Goal: Information Seeking & Learning: Learn about a topic

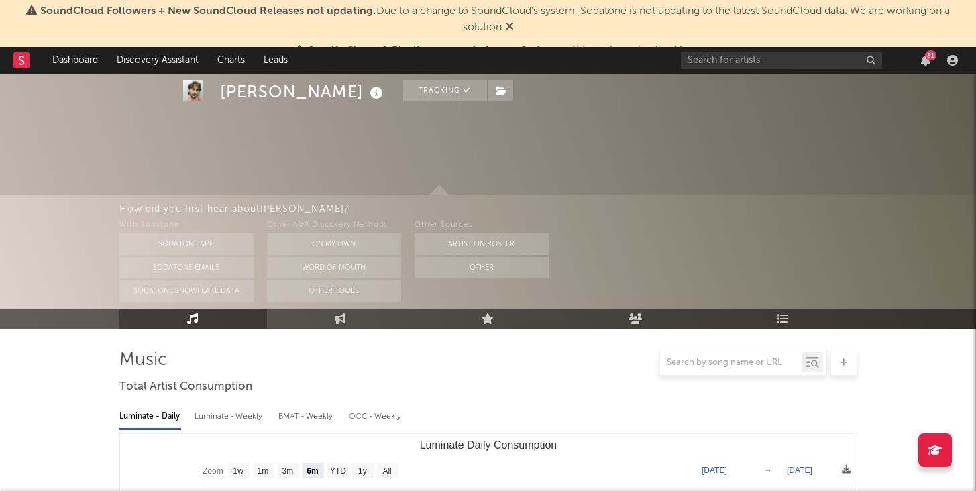
select select "6m"
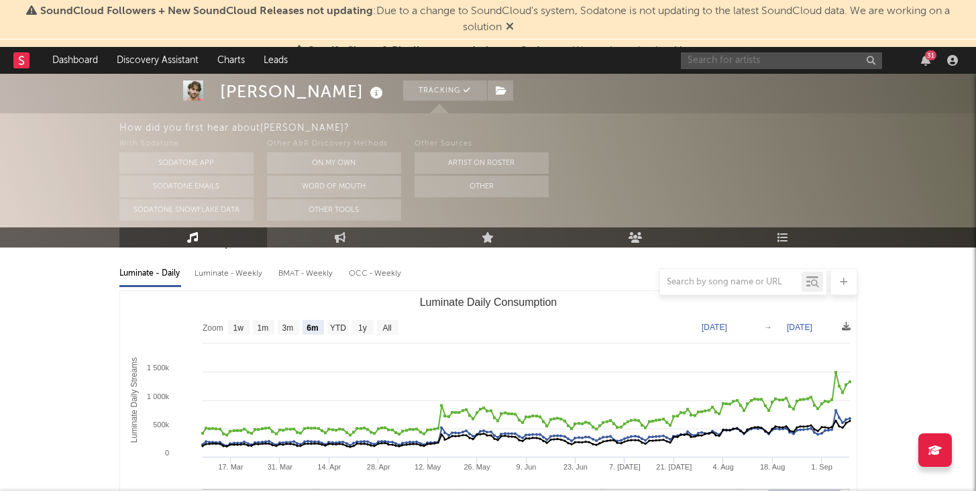
click at [729, 65] on input "text" at bounding box center [781, 60] width 201 height 17
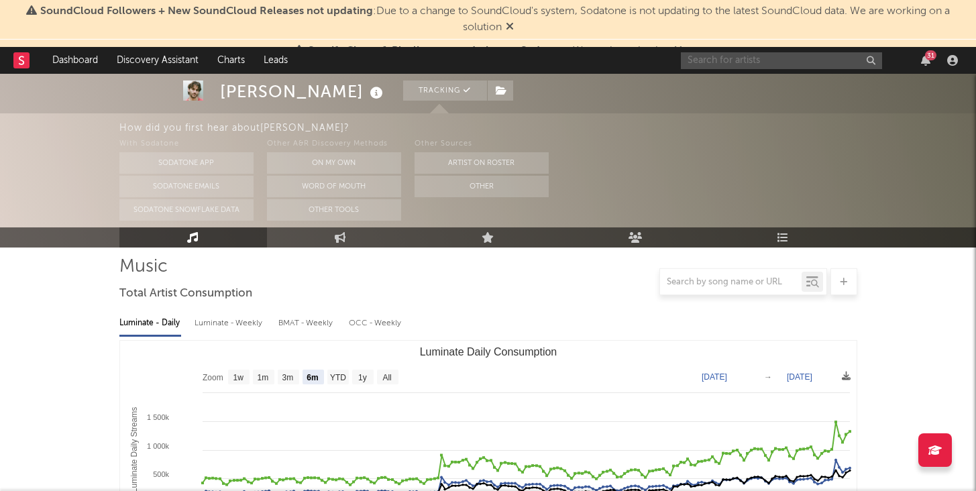
scroll to position [0, 0]
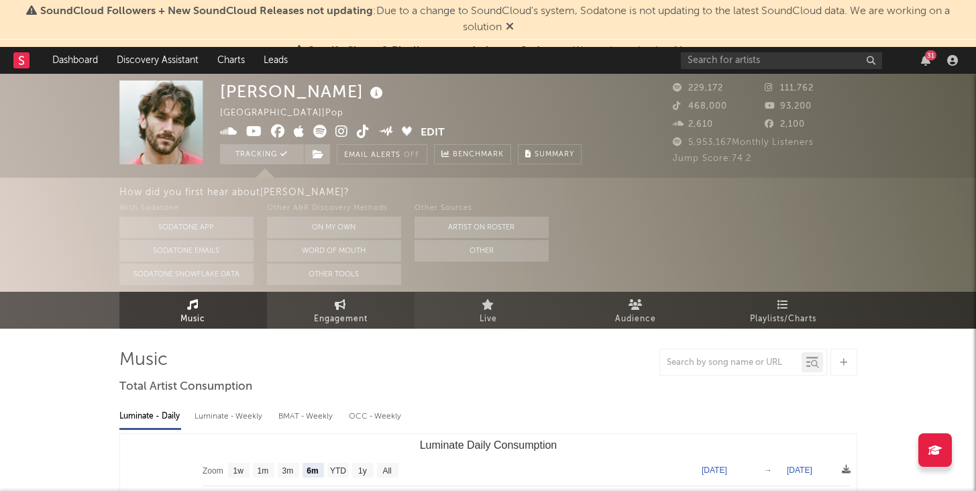
click at [376, 310] on link "Engagement" at bounding box center [341, 310] width 148 height 37
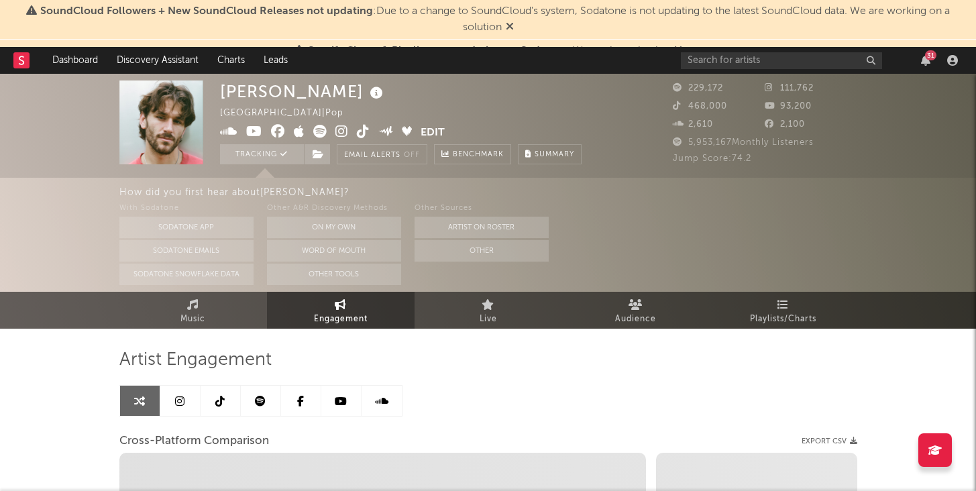
select select "1w"
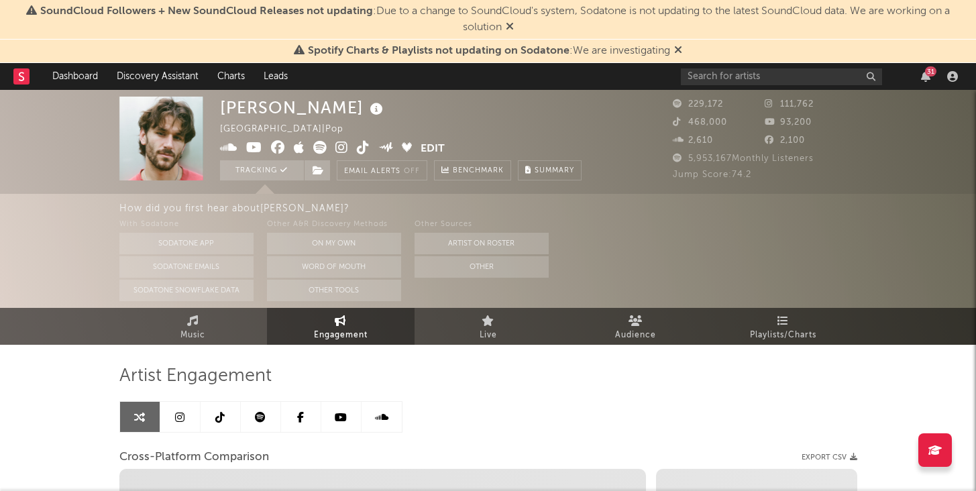
select select "1m"
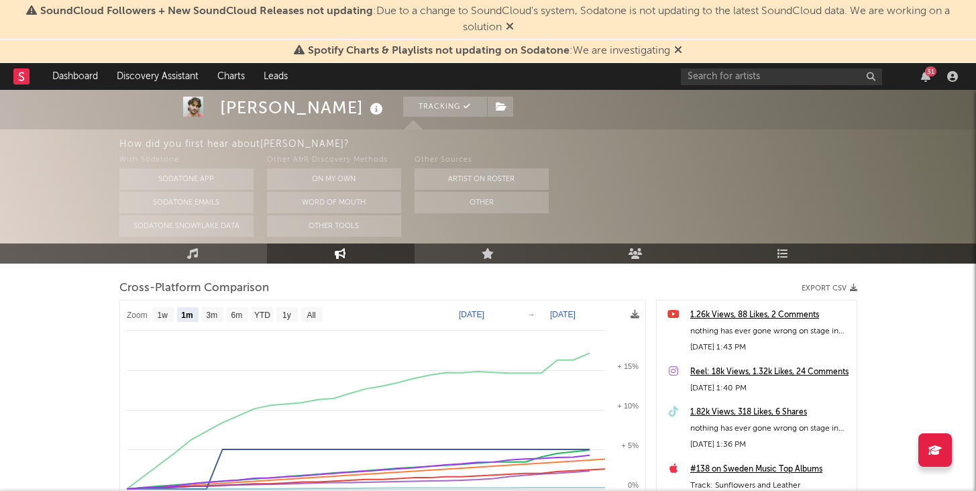
scroll to position [187, 0]
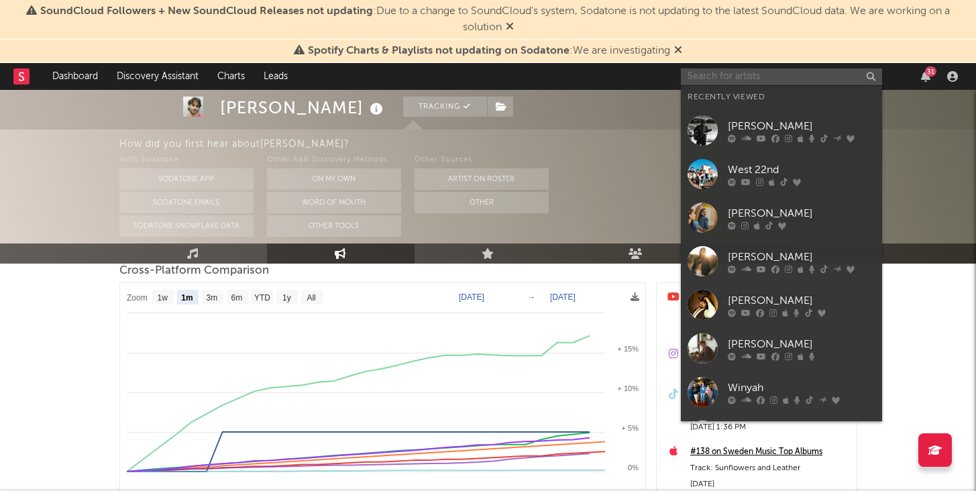
click at [732, 79] on input "text" at bounding box center [781, 76] width 201 height 17
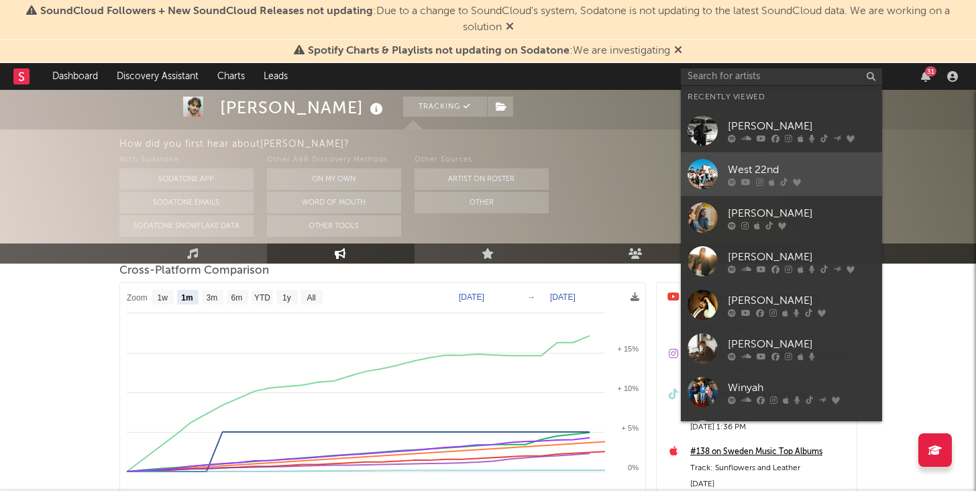
click at [748, 166] on div "West 22nd" at bounding box center [802, 170] width 148 height 16
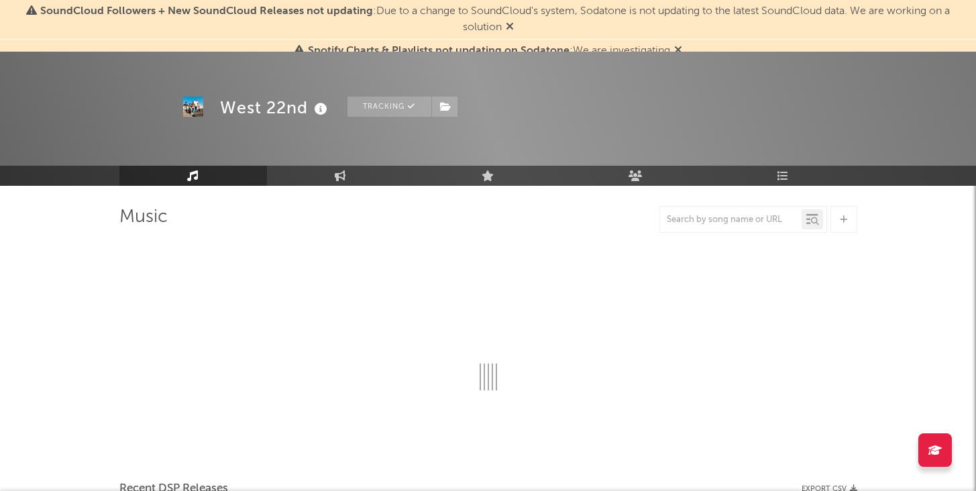
scroll to position [66, 0]
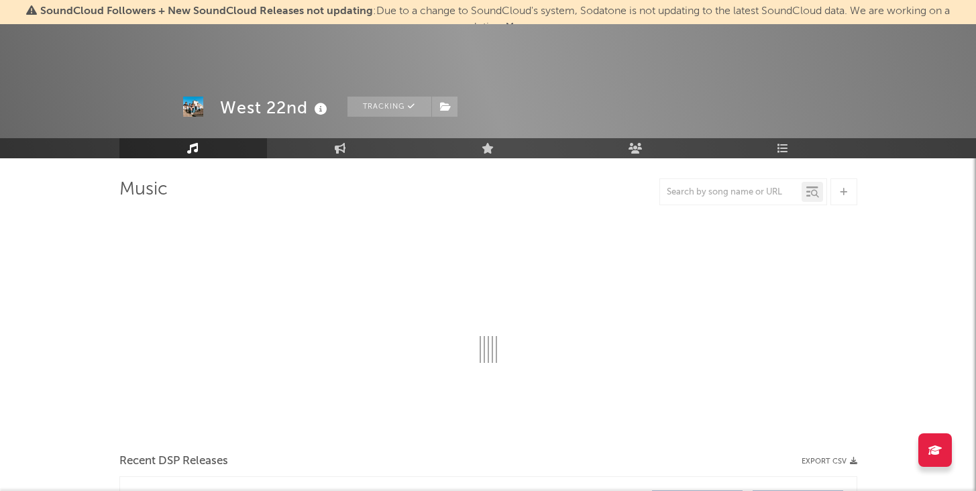
select select "6m"
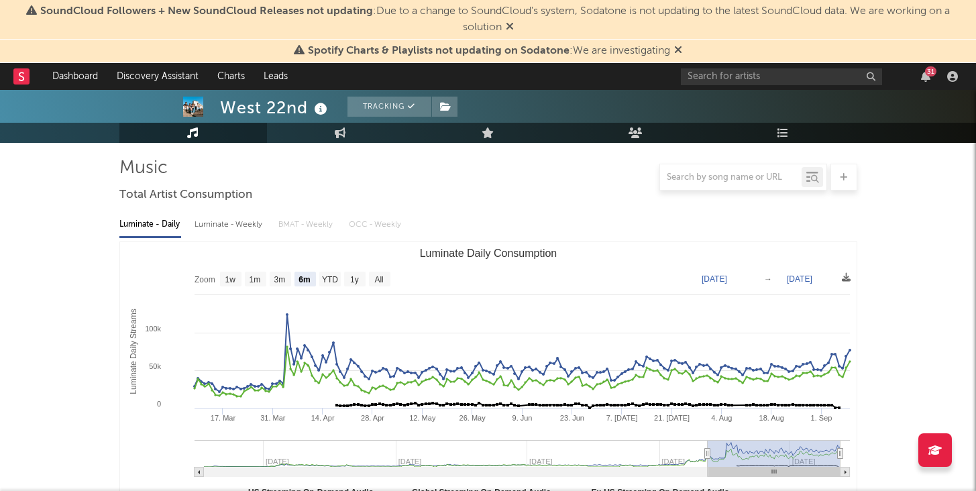
scroll to position [117, 0]
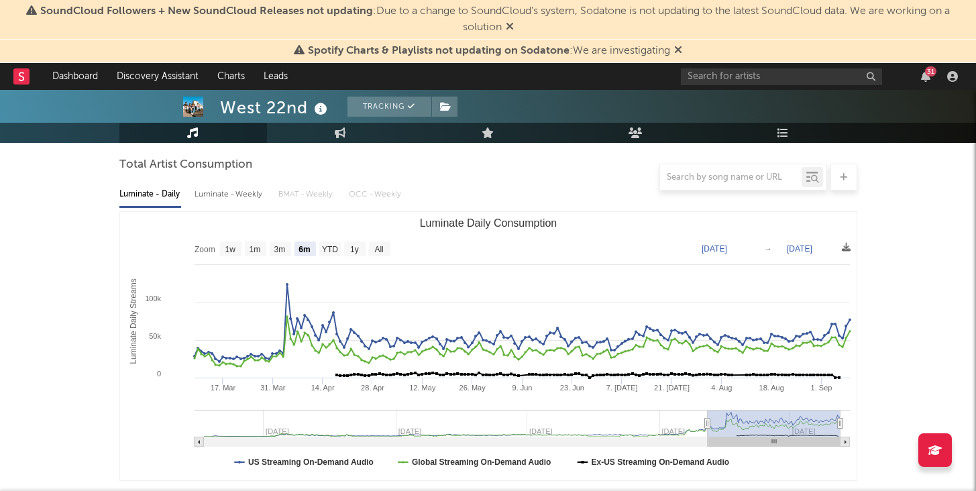
click at [224, 196] on div "Luminate - Weekly" at bounding box center [230, 194] width 70 height 23
select select "6m"
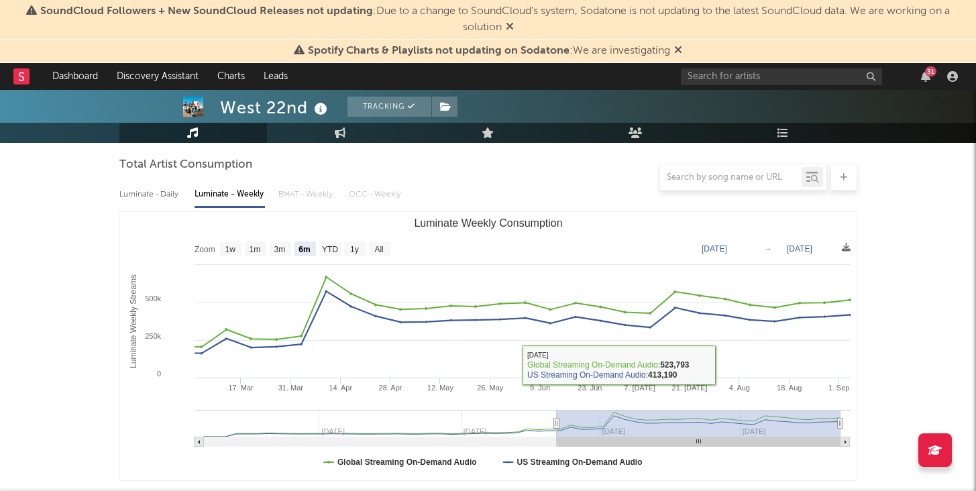
scroll to position [0, 0]
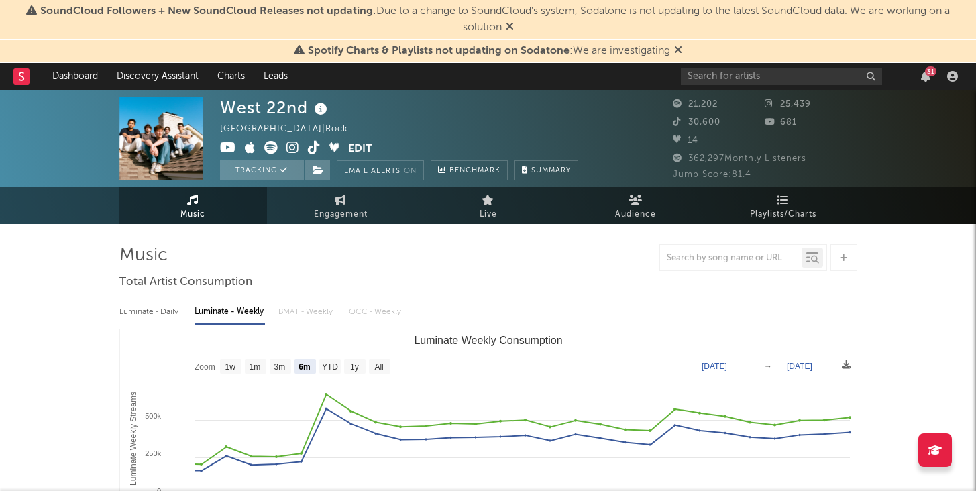
click at [142, 311] on div "Luminate - Daily" at bounding box center [150, 312] width 62 height 23
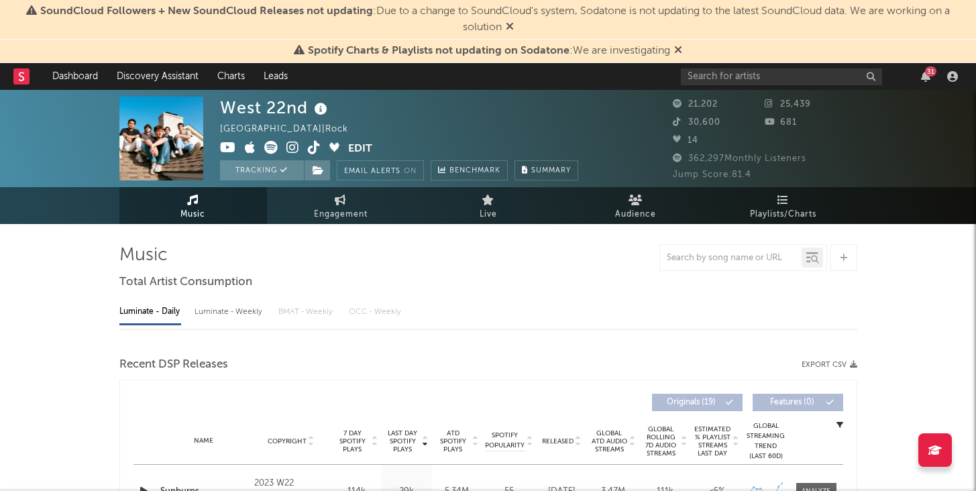
select select "6m"
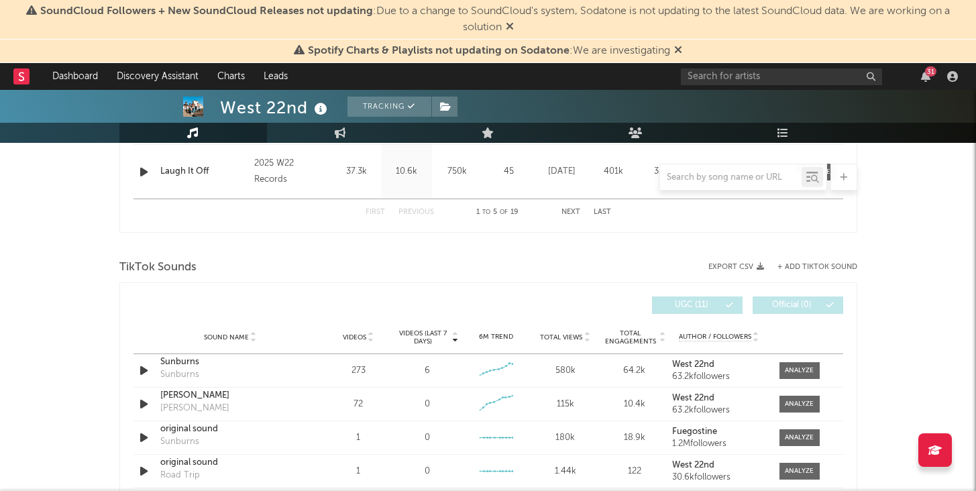
scroll to position [815, 0]
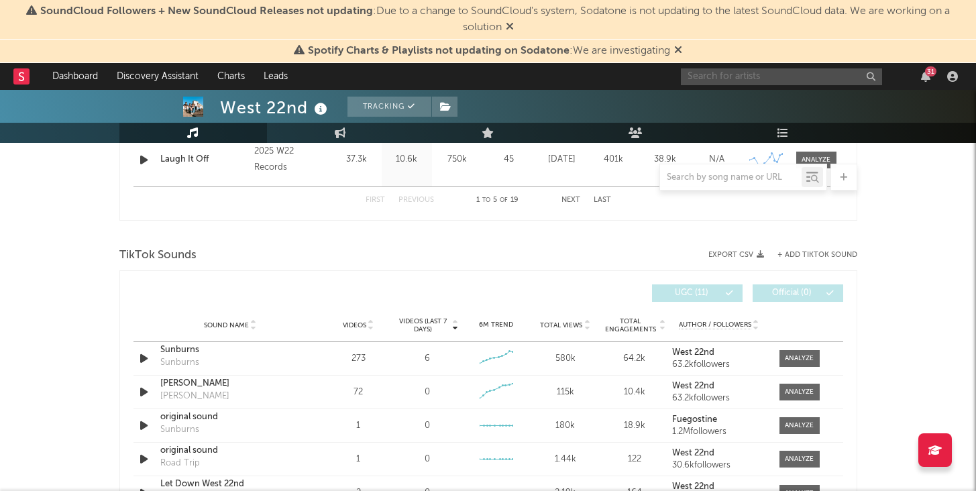
click at [721, 79] on input "text" at bounding box center [781, 76] width 201 height 17
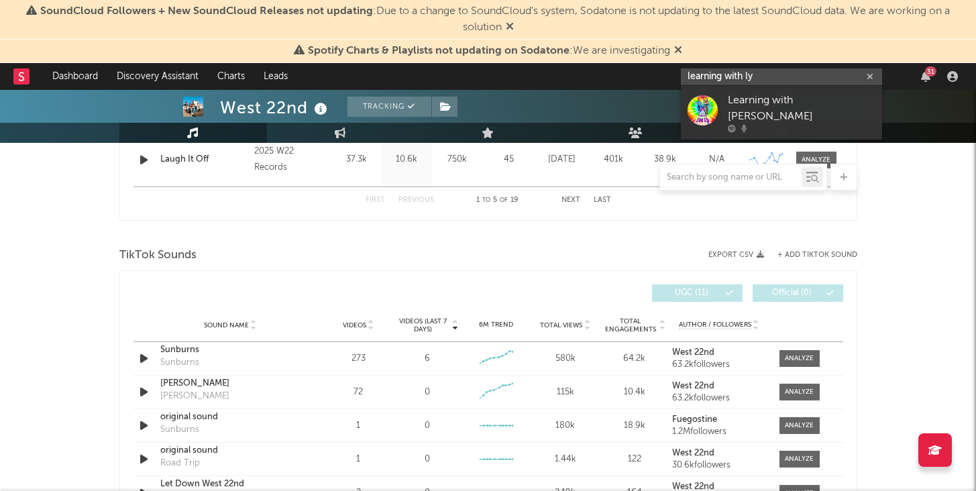
type input "learning with lyr"
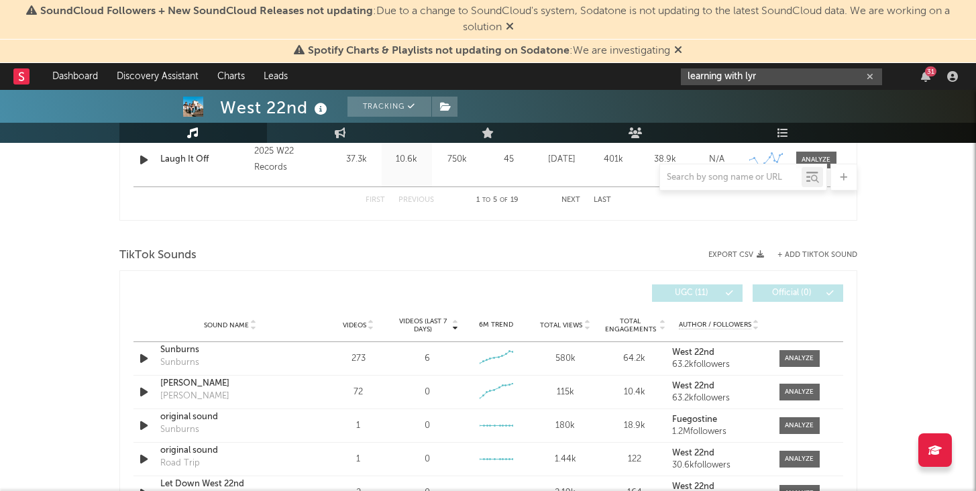
click at [870, 76] on icon "button" at bounding box center [870, 76] width 7 height 9
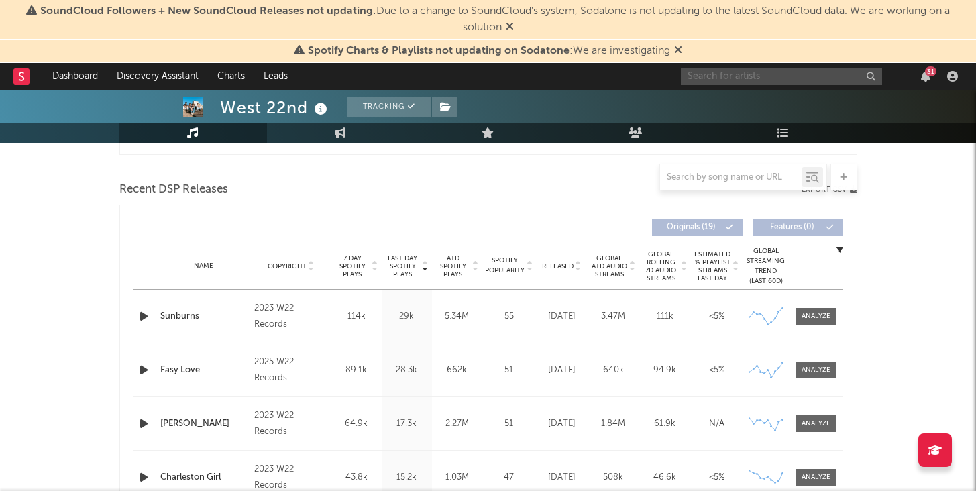
scroll to position [442, 0]
click at [346, 260] on span "7 Day Spotify Plays" at bounding box center [353, 268] width 36 height 24
click at [347, 266] on span "7 Day Spotify Plays" at bounding box center [353, 268] width 36 height 24
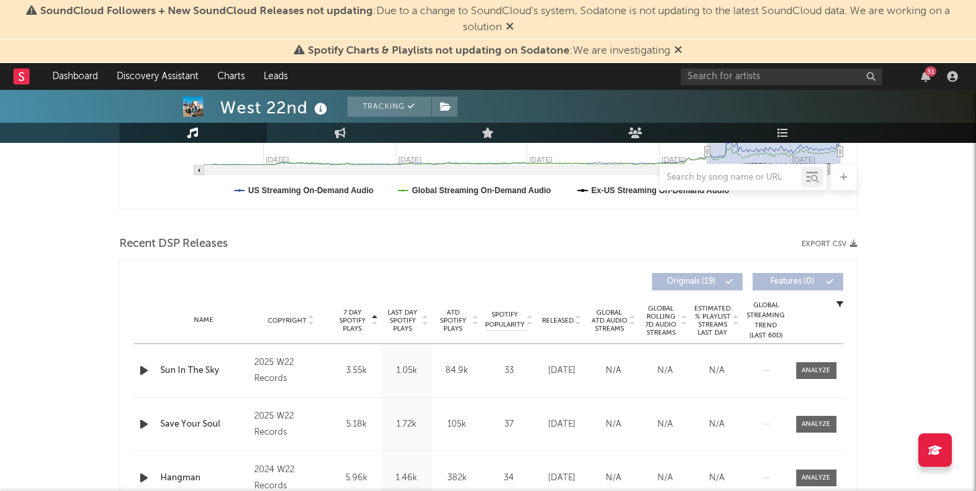
scroll to position [457, 0]
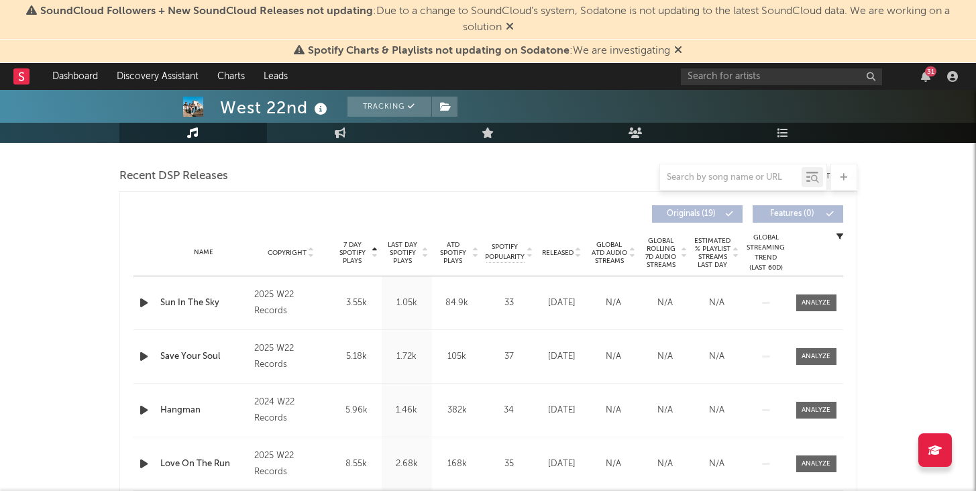
click at [352, 246] on span "7 Day Spotify Plays" at bounding box center [353, 253] width 36 height 24
click at [831, 299] on span at bounding box center [817, 303] width 40 height 17
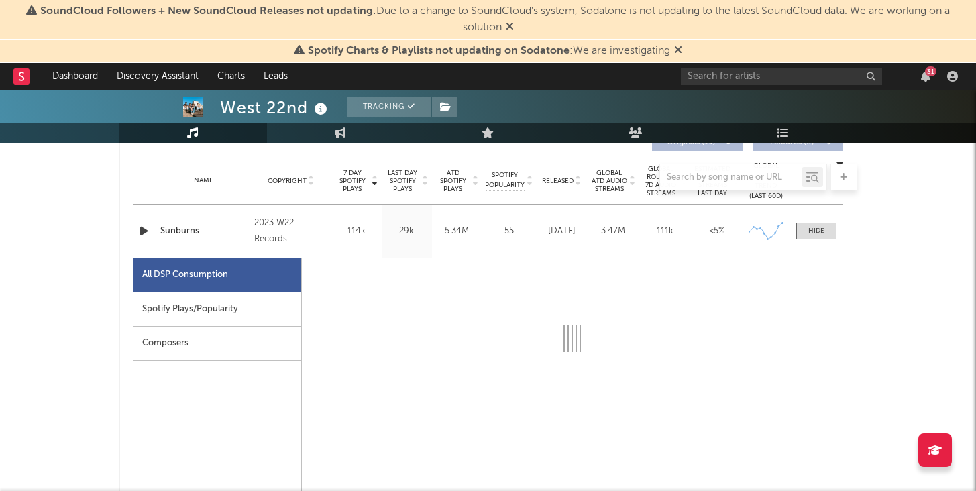
scroll to position [544, 0]
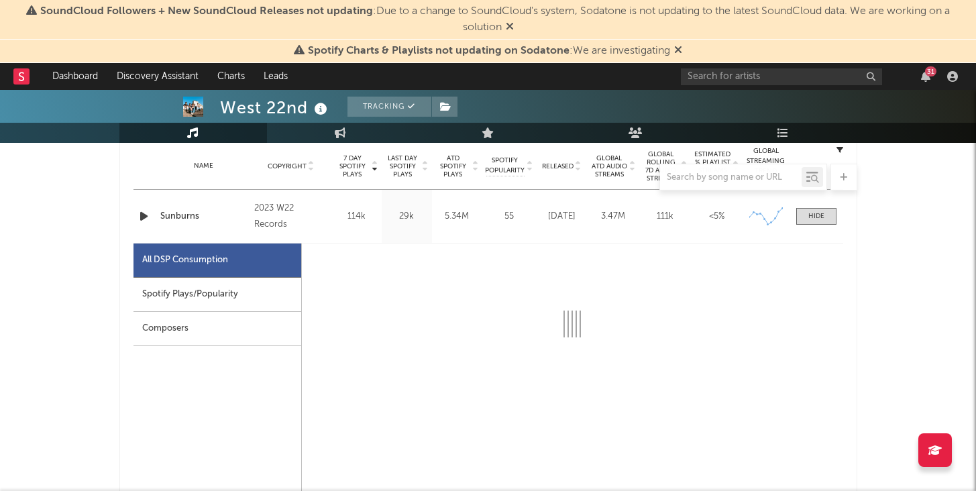
select select "6m"
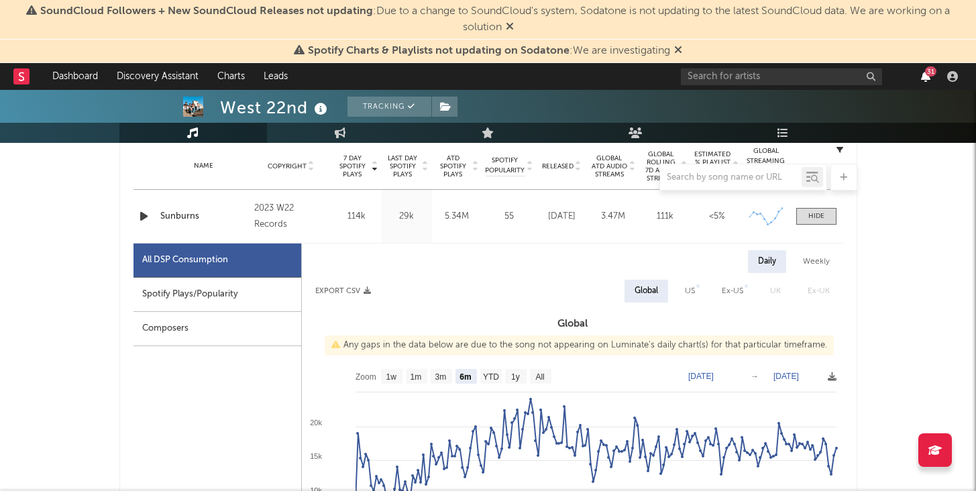
click at [922, 72] on icon "button" at bounding box center [925, 76] width 9 height 11
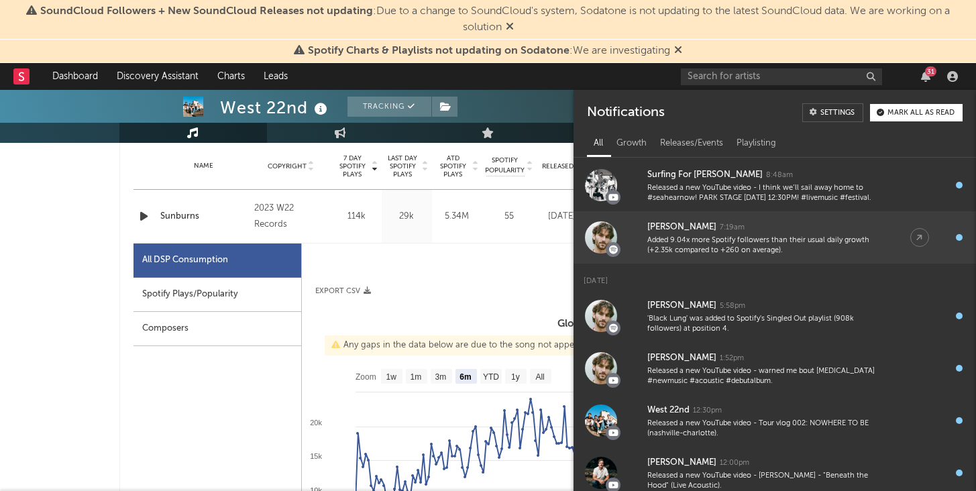
scroll to position [153, 0]
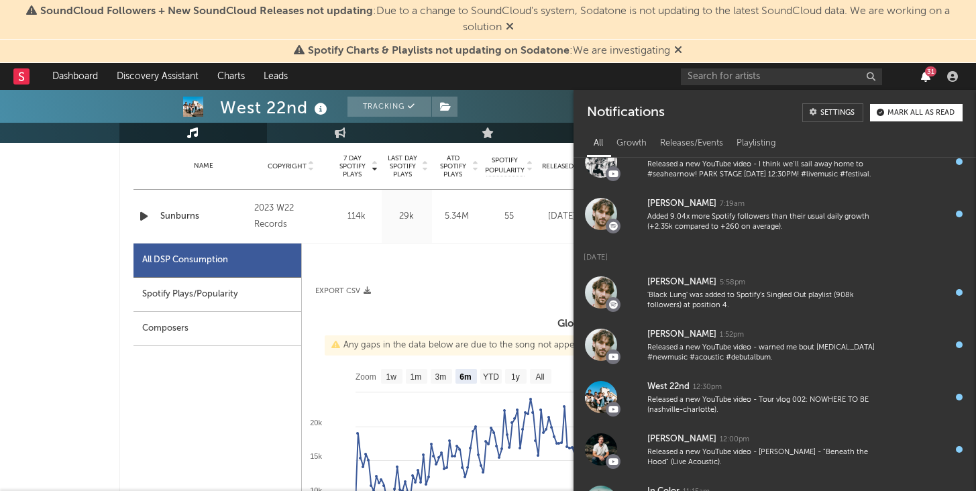
click at [924, 78] on icon "button" at bounding box center [925, 76] width 9 height 11
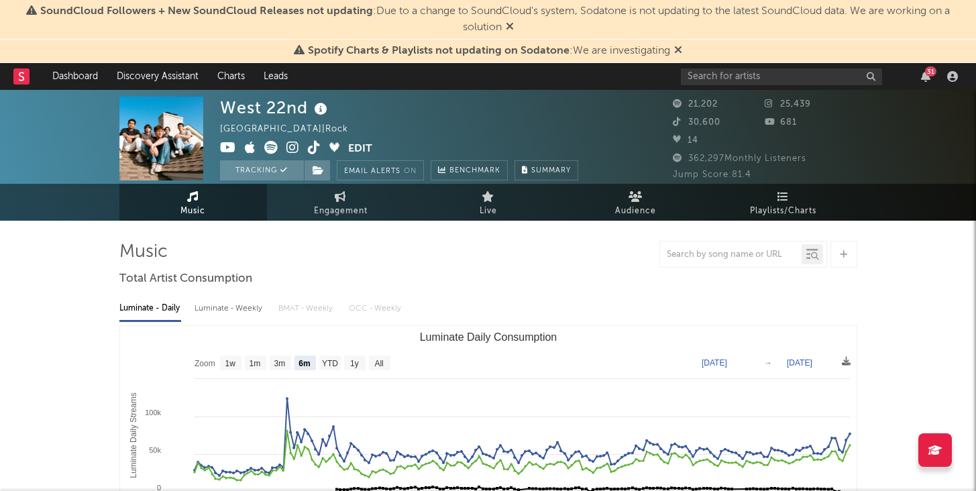
scroll to position [0, 0]
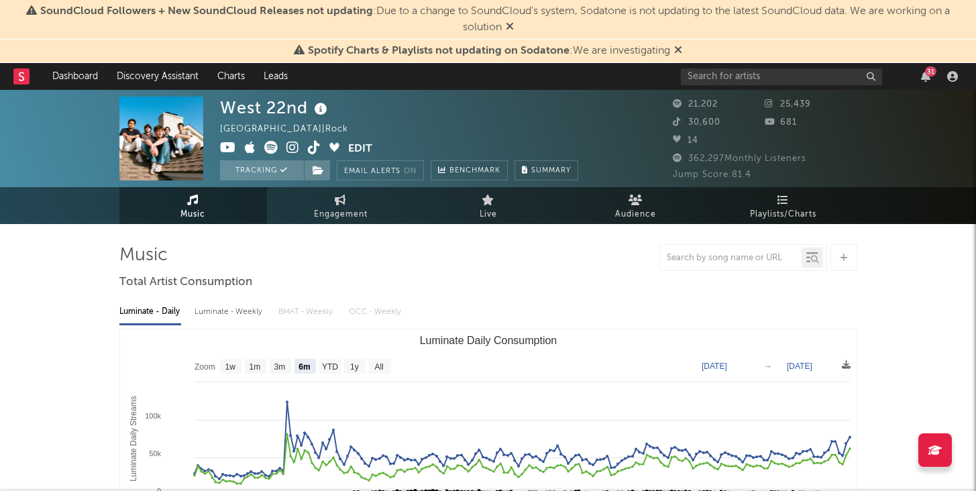
click at [201, 310] on div "Luminate - Weekly" at bounding box center [230, 312] width 70 height 23
select select "6m"
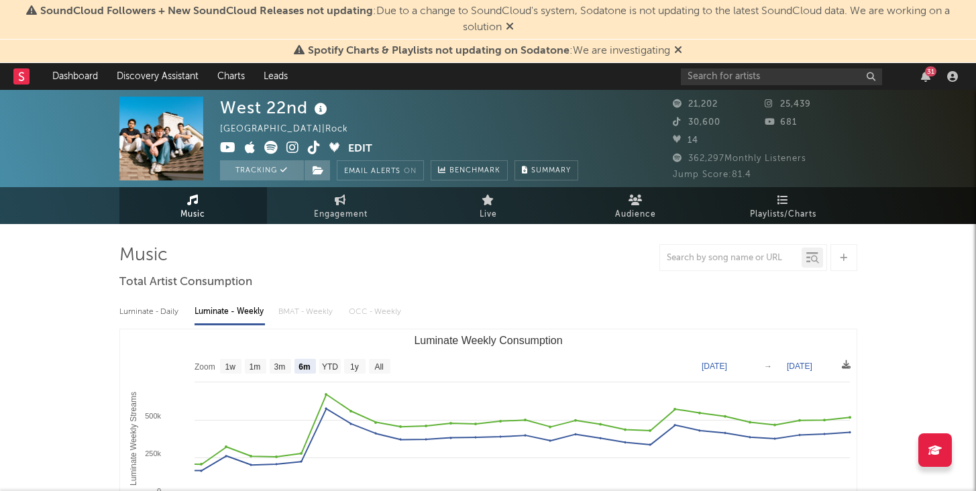
click at [221, 147] on icon at bounding box center [228, 147] width 16 height 13
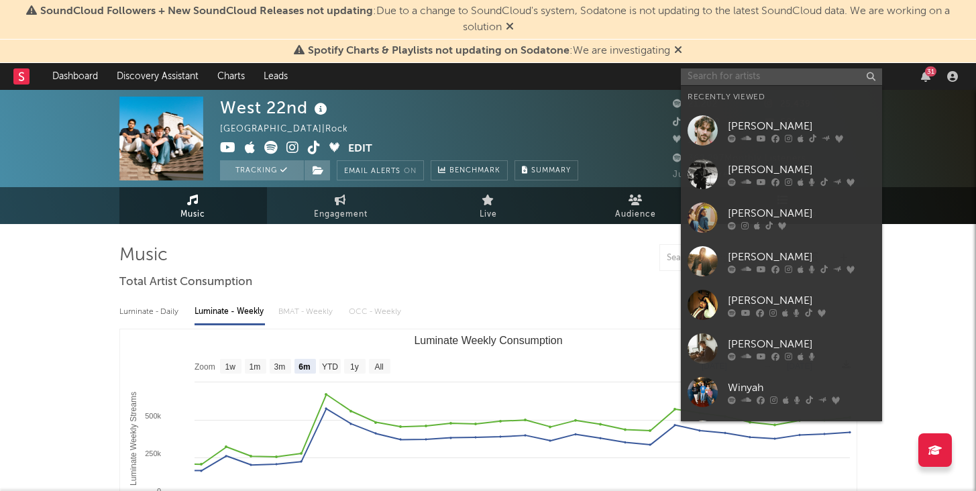
click at [846, 77] on input "text" at bounding box center [781, 76] width 201 height 17
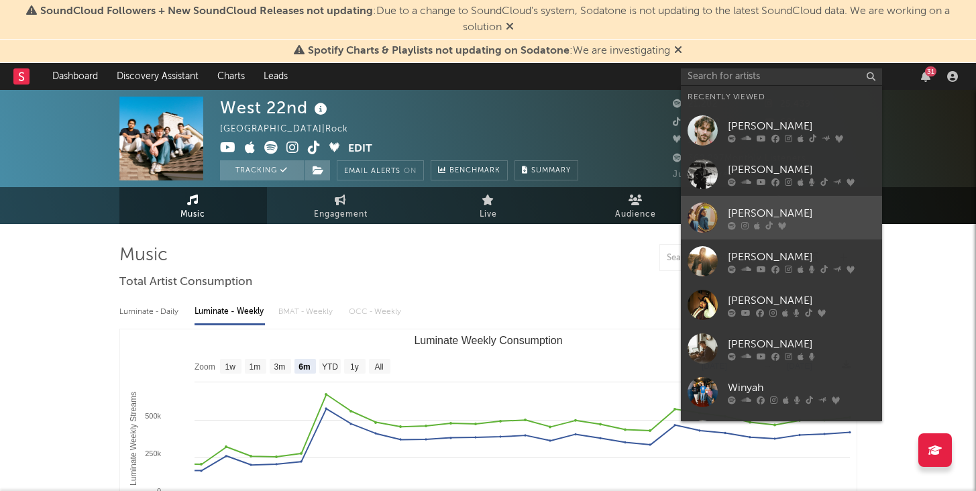
click at [786, 214] on div "[PERSON_NAME]" at bounding box center [802, 213] width 148 height 16
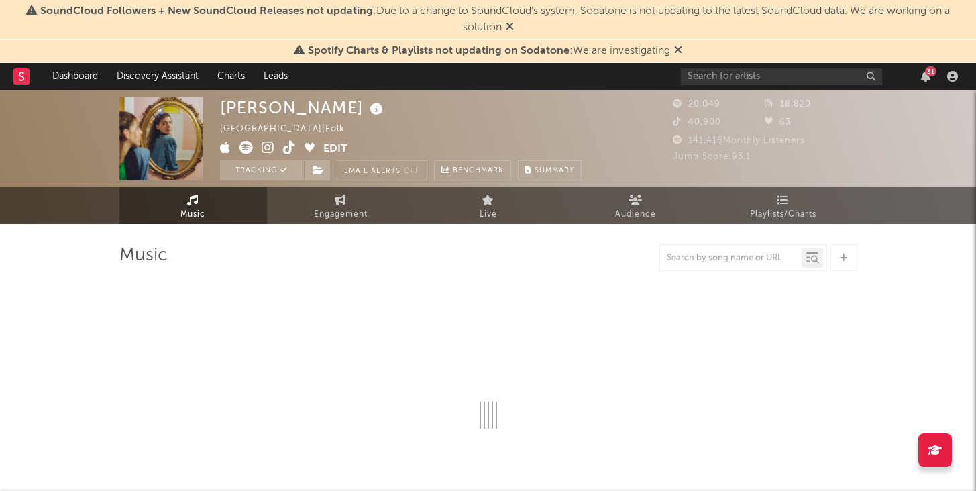
select select "6m"
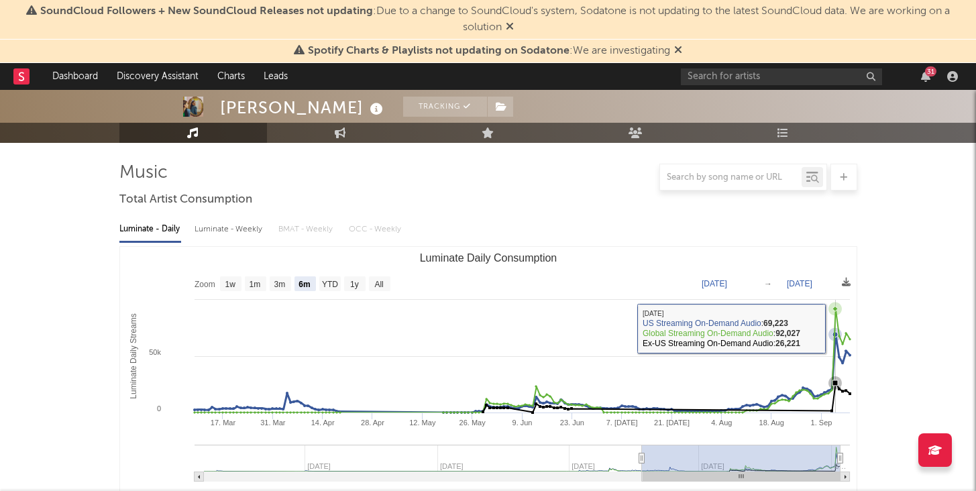
scroll to position [109, 0]
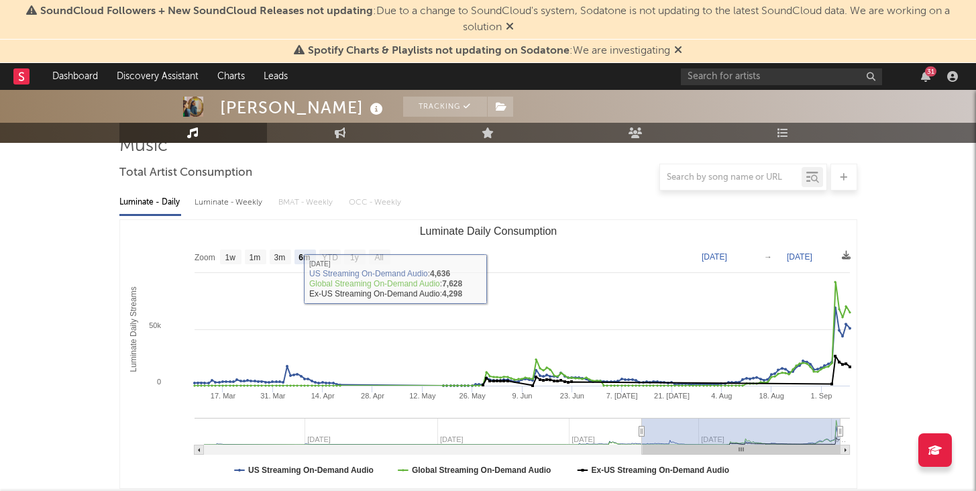
click at [232, 195] on div "Luminate - Weekly" at bounding box center [230, 202] width 70 height 23
select select "6m"
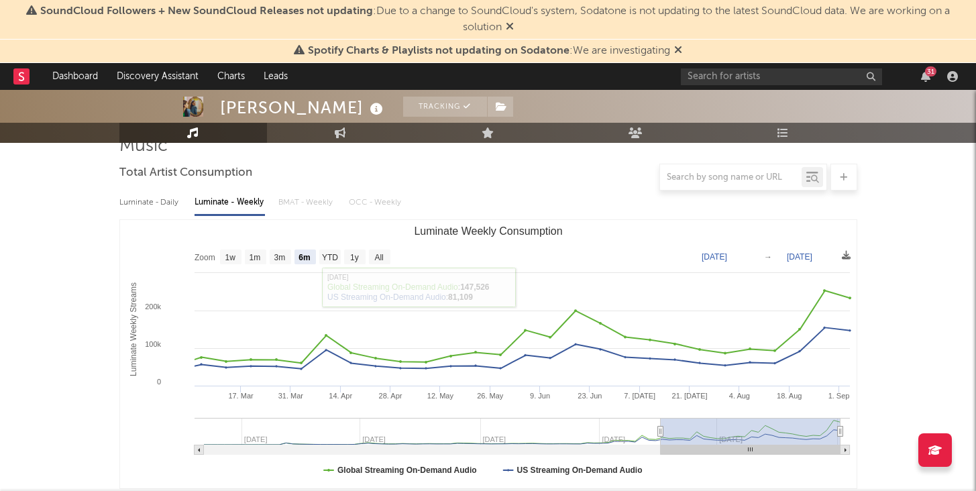
click at [170, 199] on div "Luminate - Daily" at bounding box center [150, 202] width 62 height 23
select select "6m"
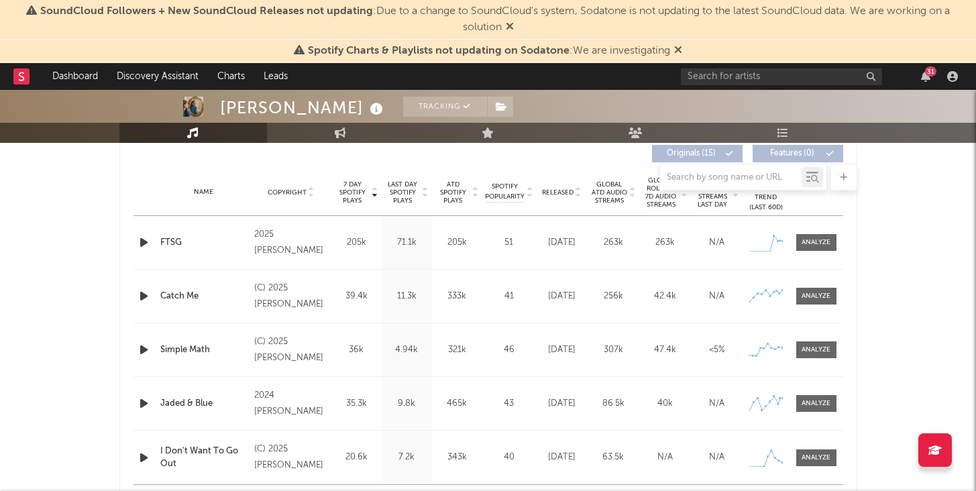
scroll to position [513, 0]
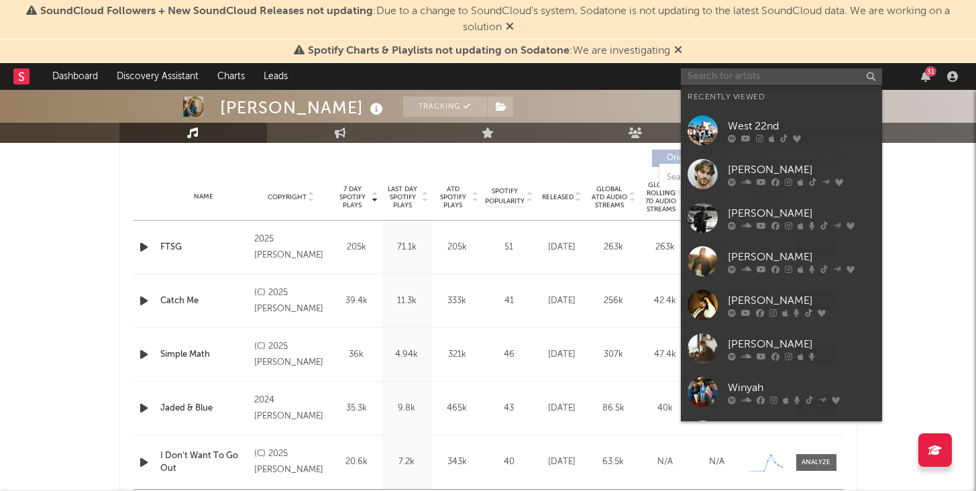
click at [801, 72] on input "text" at bounding box center [781, 76] width 201 height 17
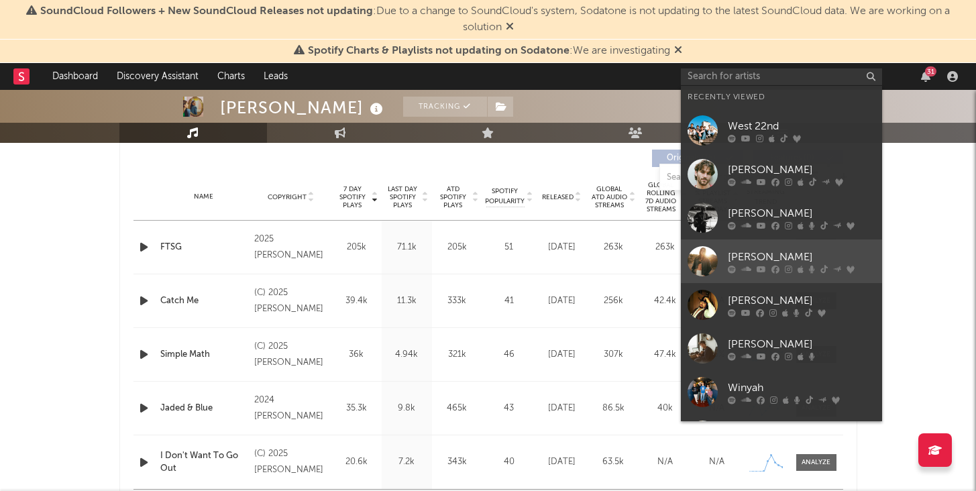
click at [714, 248] on div at bounding box center [703, 261] width 30 height 30
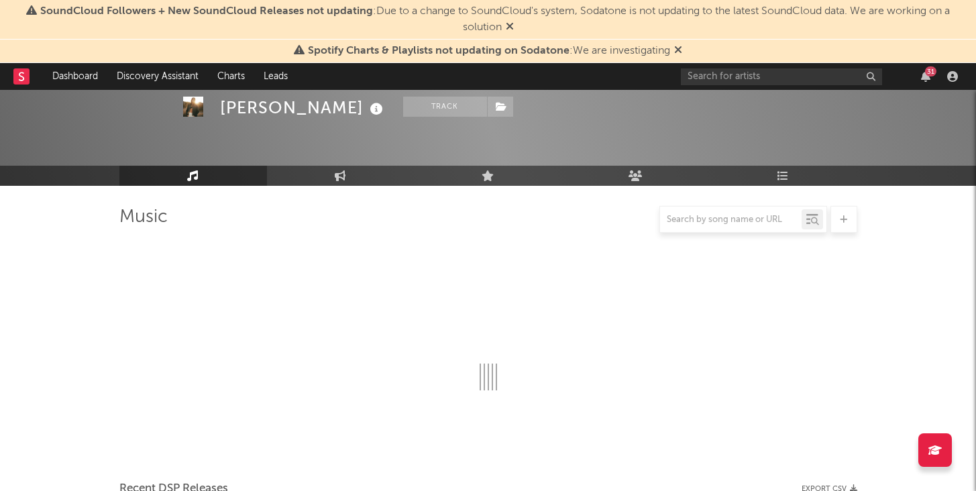
scroll to position [513, 0]
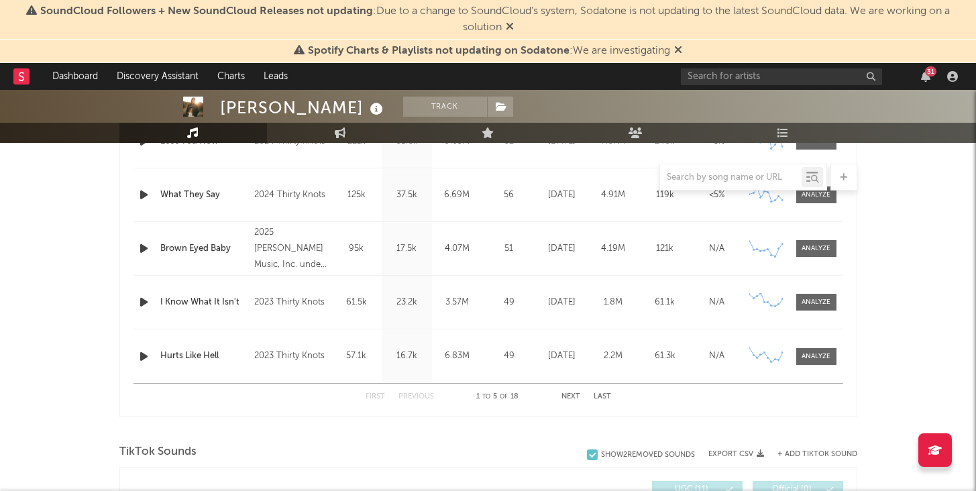
select select "6m"
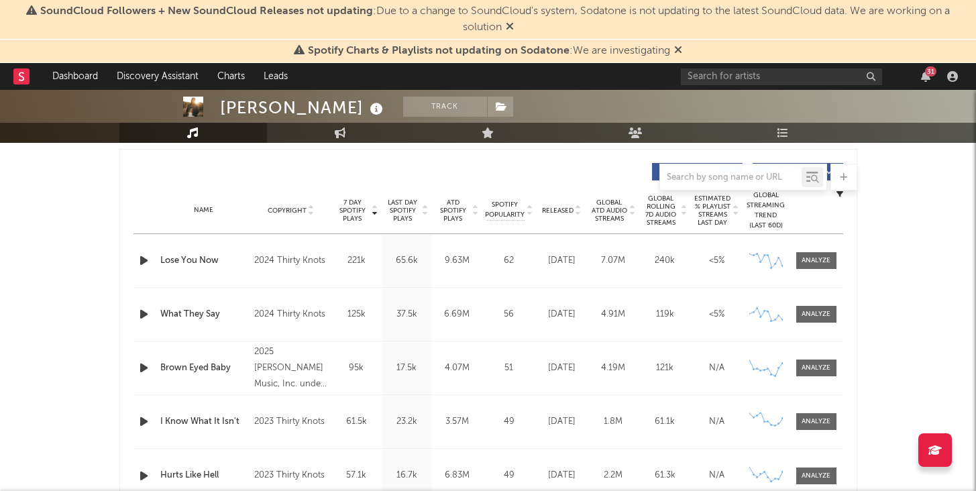
scroll to position [498, 0]
click at [562, 223] on div "Name Copyright Label Album Names Composer Names 7 Day Spotify Plays Last Day Sp…" at bounding box center [489, 212] width 710 height 47
click at [564, 203] on div "Name Copyright Label Album Names Composer Names 7 Day Spotify Plays Last Day Sp…" at bounding box center [489, 212] width 710 height 47
click at [564, 217] on div "Name Copyright Label Album Names Composer Names 7 Day Spotify Plays Last Day Sp…" at bounding box center [489, 212] width 710 height 47
click at [564, 213] on span "Released" at bounding box center [558, 212] width 32 height 8
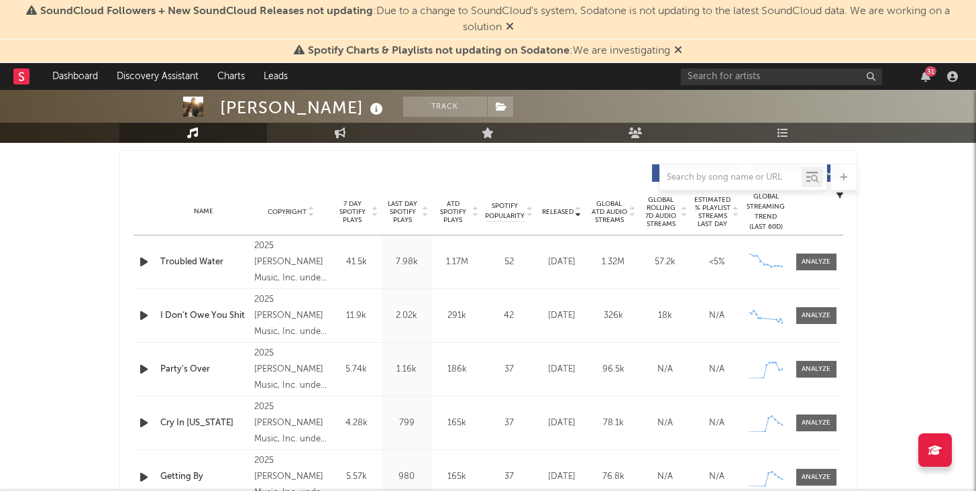
click at [407, 209] on span "Last Day Spotify Plays" at bounding box center [403, 212] width 36 height 24
click at [358, 213] on span "7 Day Spotify Plays" at bounding box center [353, 212] width 36 height 24
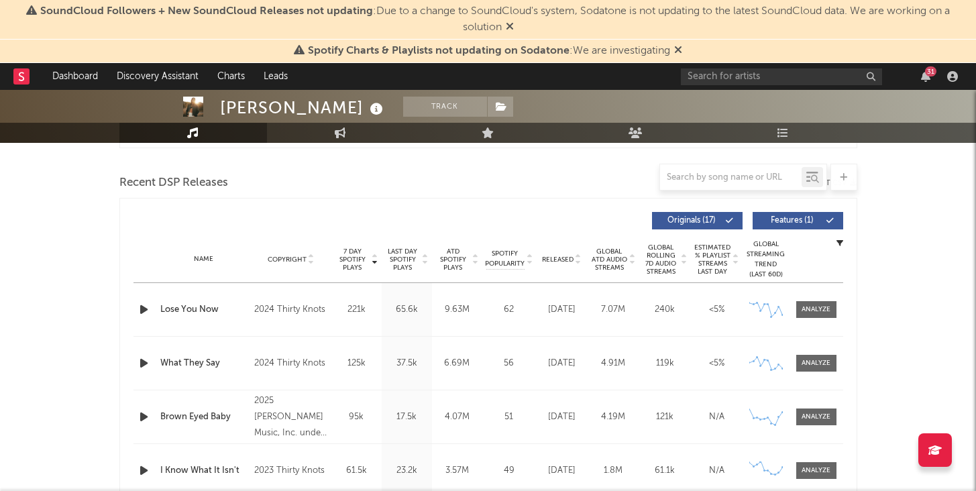
scroll to position [452, 0]
click at [466, 253] on span "ATD Spotify Plays" at bounding box center [454, 258] width 36 height 24
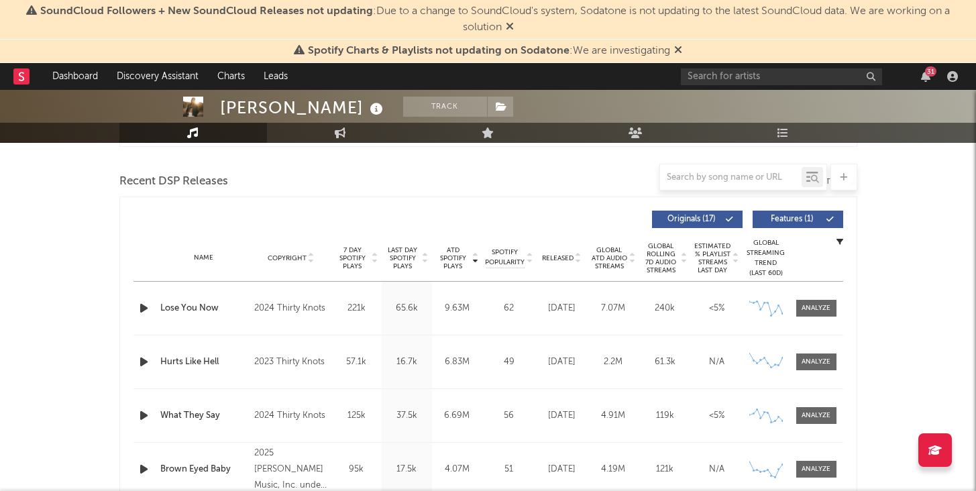
click at [363, 248] on span "7 Day Spotify Plays" at bounding box center [353, 258] width 36 height 24
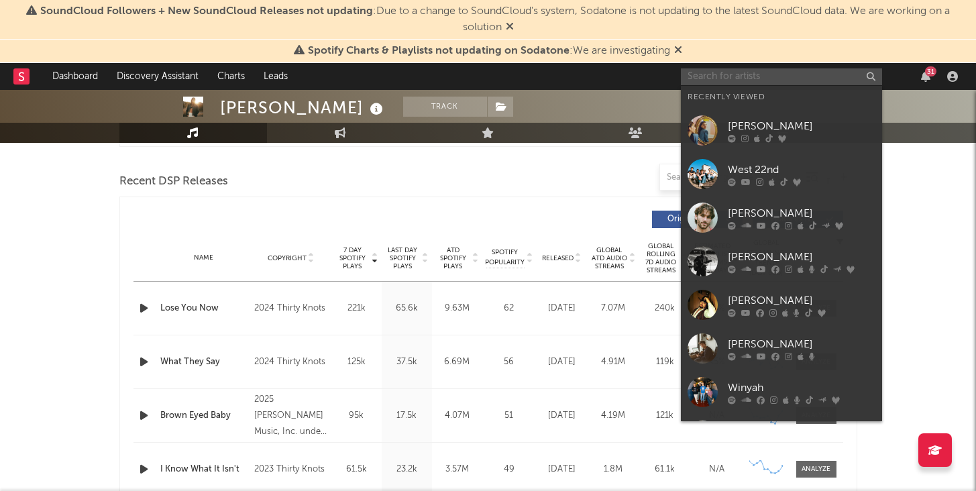
click at [780, 77] on input "text" at bounding box center [781, 76] width 201 height 17
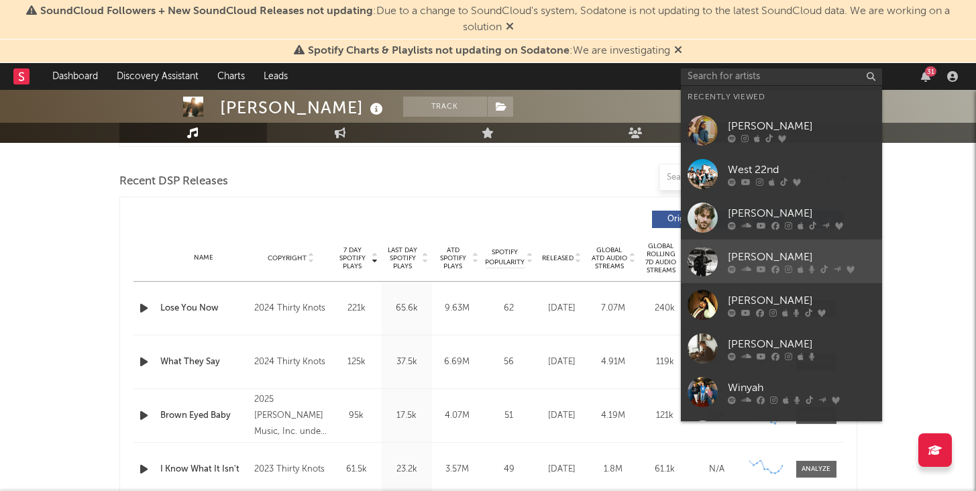
click at [744, 251] on div "[PERSON_NAME]" at bounding box center [802, 257] width 148 height 16
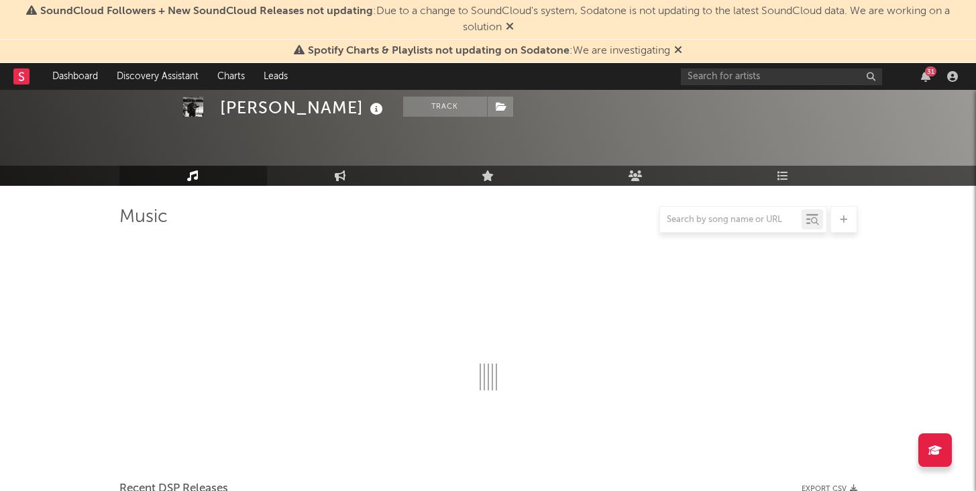
scroll to position [452, 0]
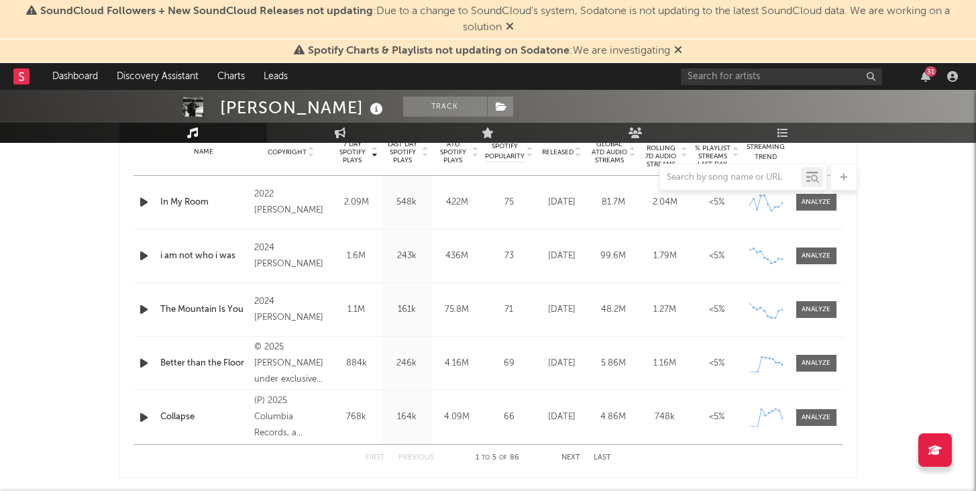
select select "6m"
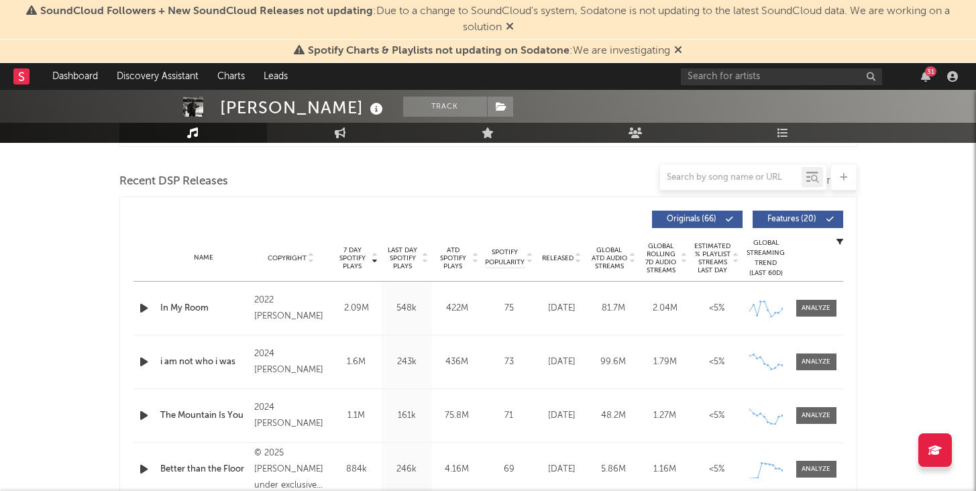
click at [400, 254] on span "Last Day Spotify Plays" at bounding box center [403, 258] width 36 height 24
click at [811, 311] on div at bounding box center [816, 308] width 29 height 10
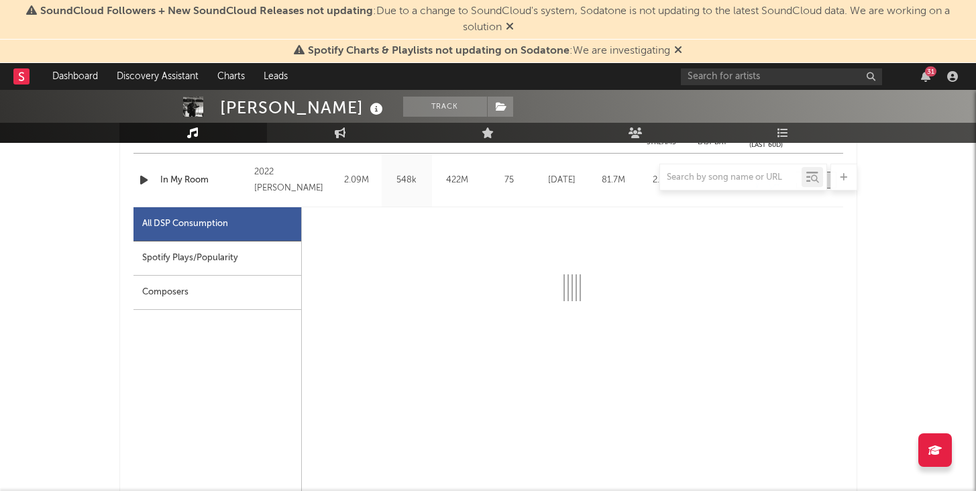
scroll to position [583, 0]
select select "6m"
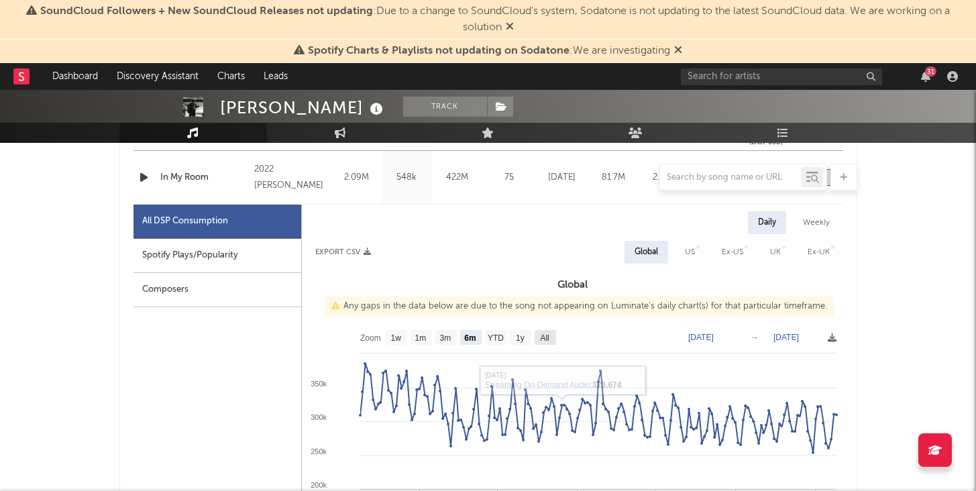
click at [536, 336] on rect at bounding box center [545, 337] width 21 height 15
select select "All"
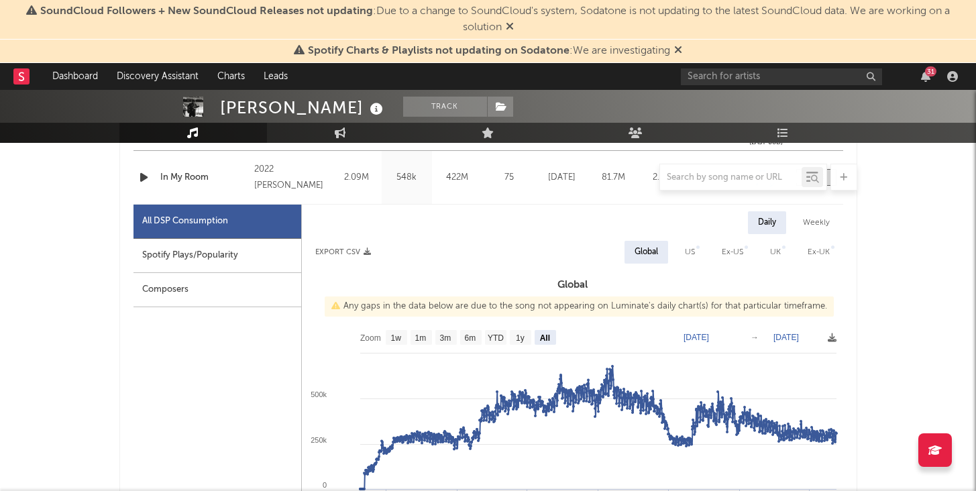
click at [927, 83] on div "31" at bounding box center [822, 76] width 282 height 27
click at [926, 76] on icon "button" at bounding box center [925, 76] width 9 height 11
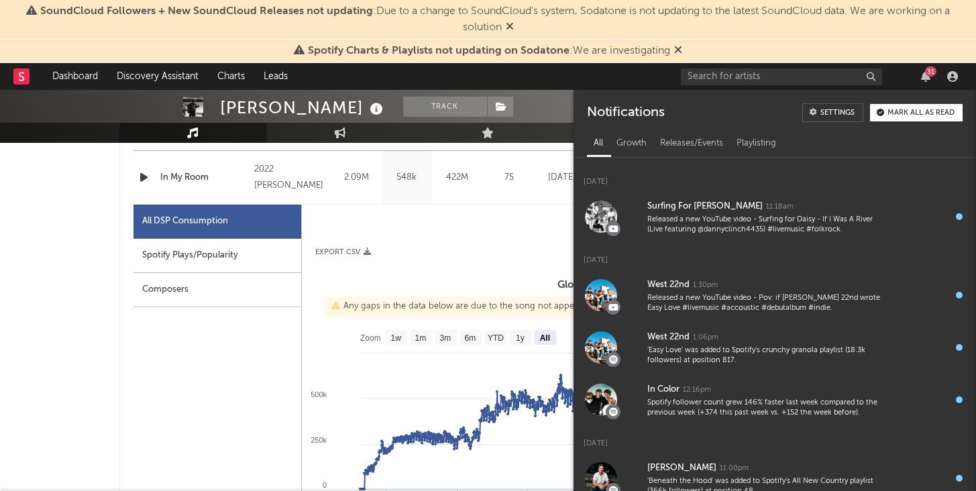
scroll to position [632, 0]
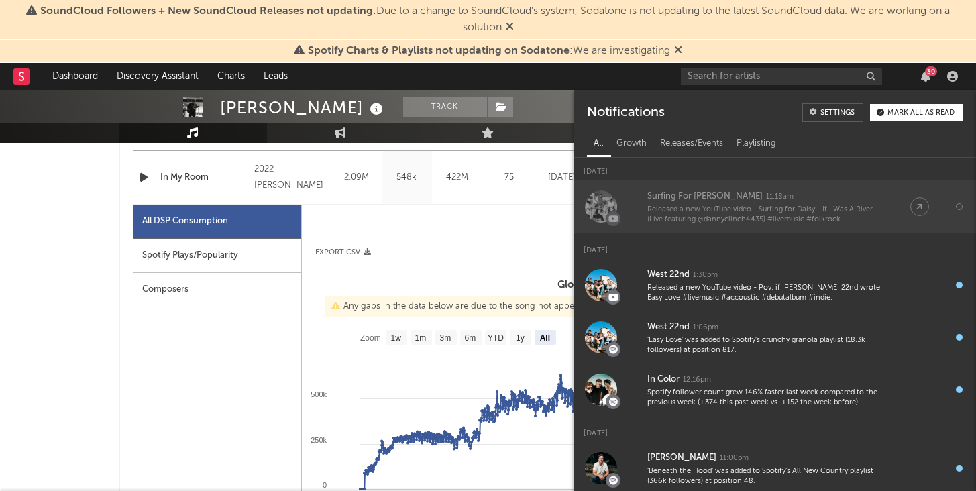
click at [687, 195] on div "Surfing For [PERSON_NAME]" at bounding box center [705, 197] width 115 height 16
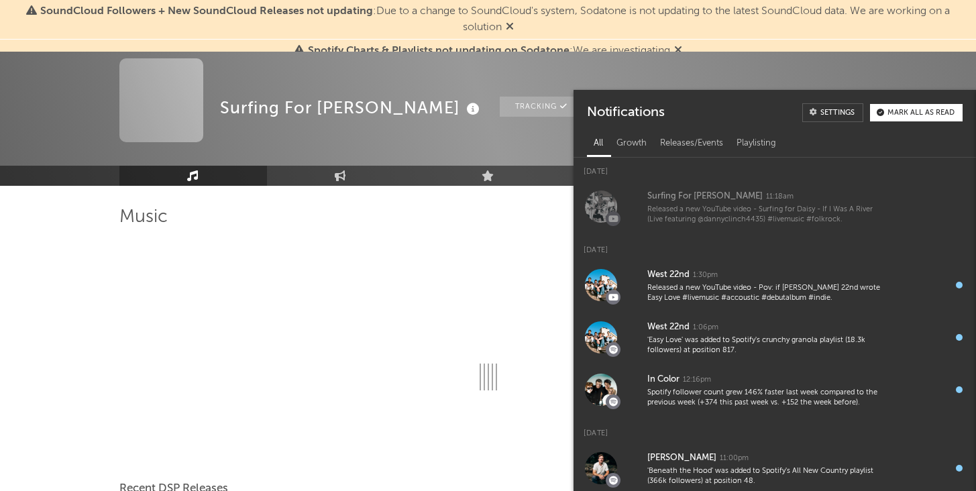
scroll to position [583, 0]
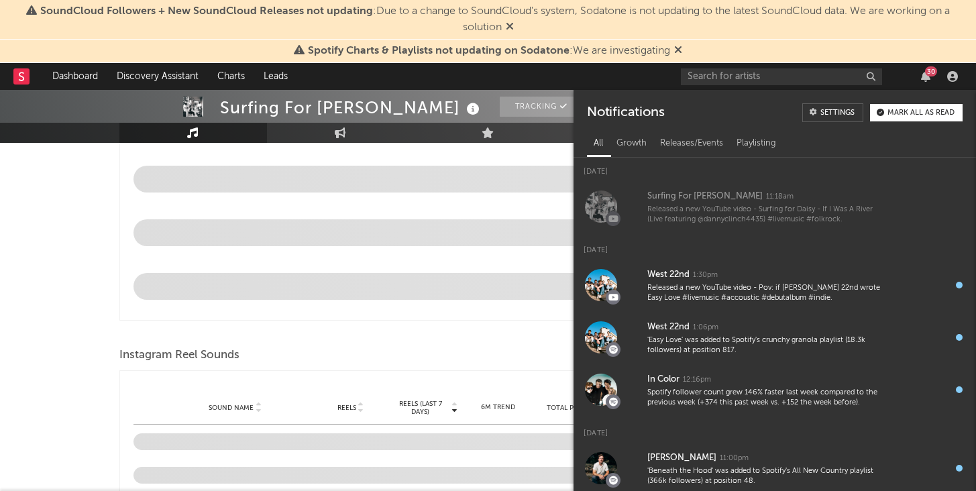
select select "6m"
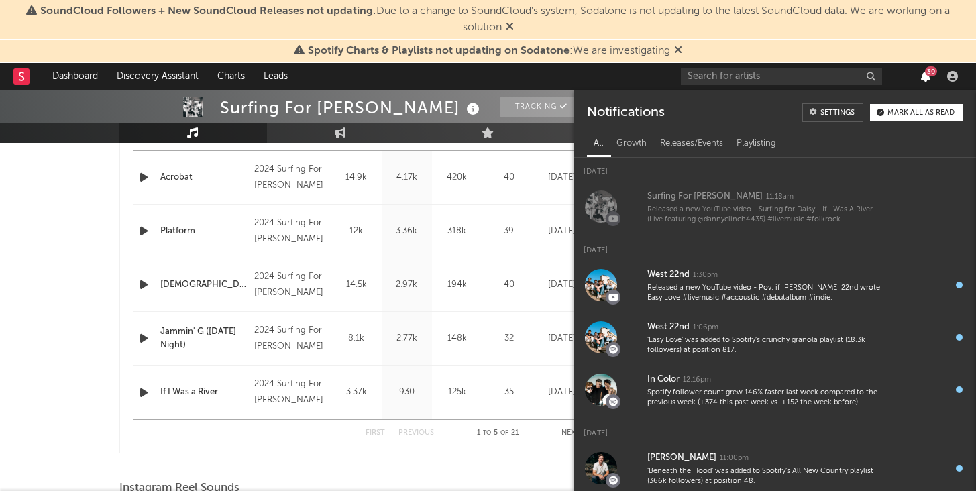
click at [922, 74] on icon "button" at bounding box center [925, 76] width 9 height 11
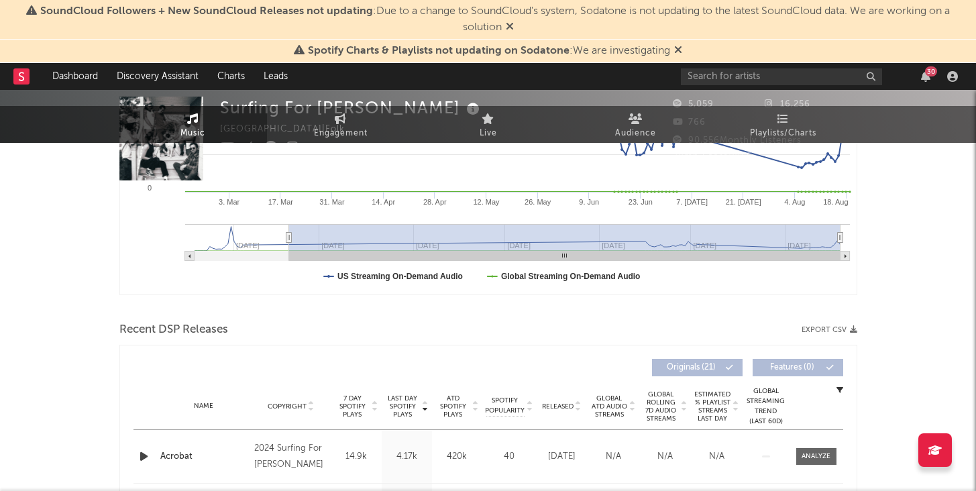
scroll to position [0, 0]
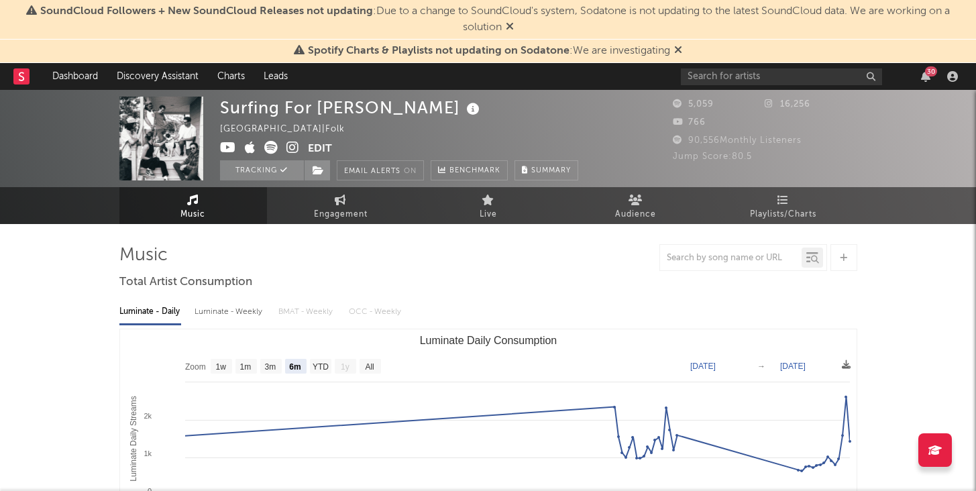
click at [229, 315] on div "Luminate - Weekly" at bounding box center [230, 312] width 70 height 23
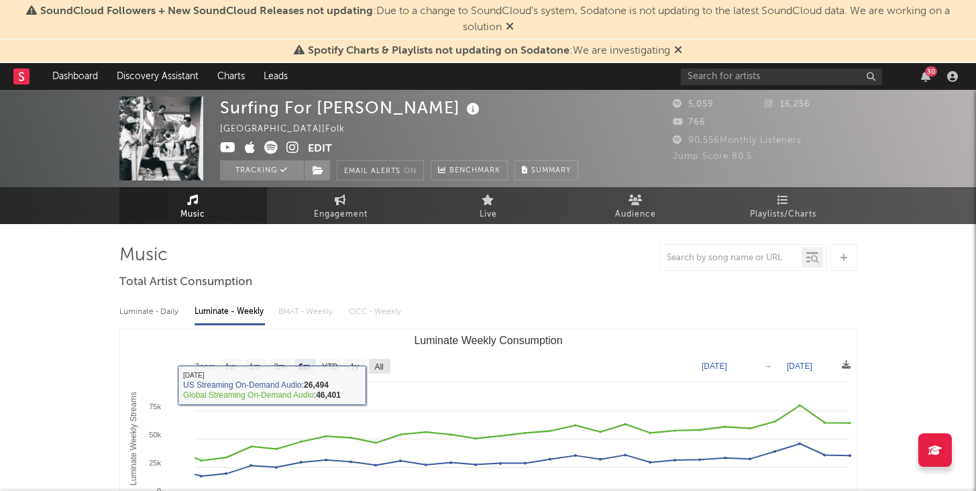
click at [381, 370] on text "All" at bounding box center [378, 366] width 9 height 9
select select "All"
type input "[DATE]"
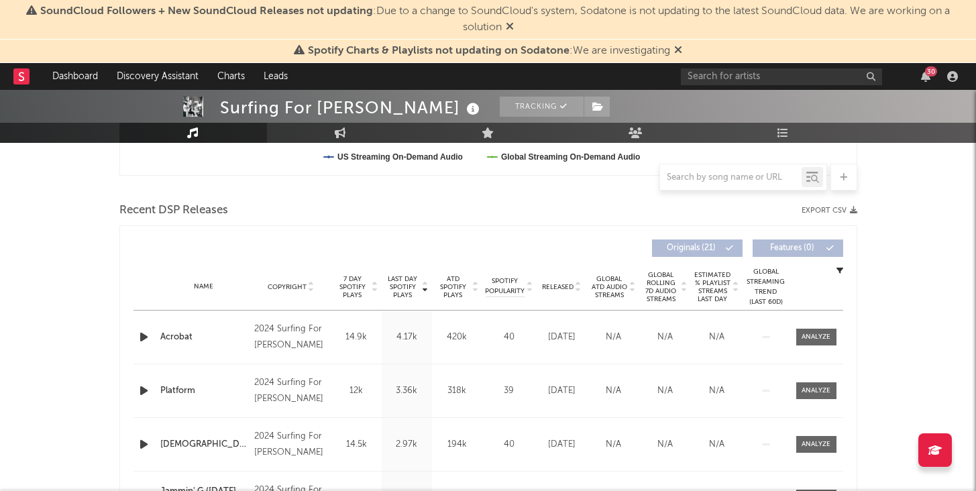
scroll to position [427, 0]
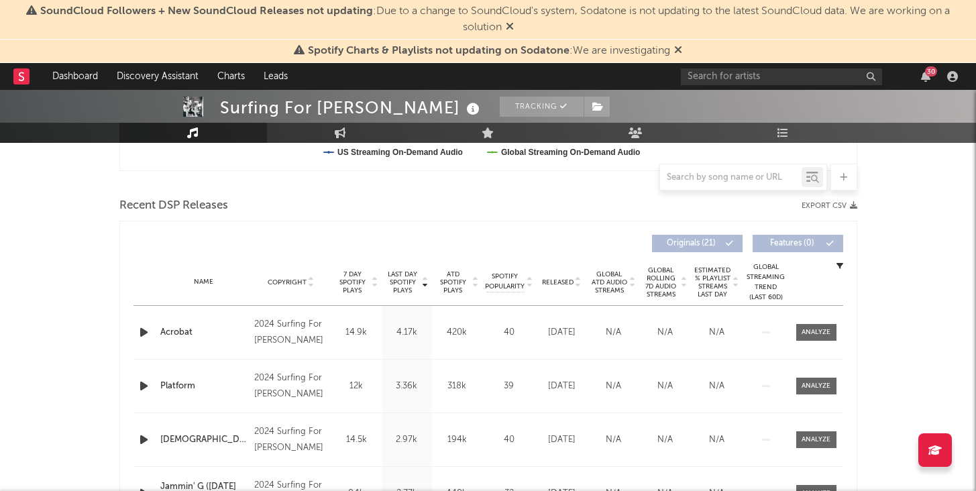
click at [560, 275] on div "Name Copyright Label Album Names Composer Names 7 Day Spotify Plays Last Day Sp…" at bounding box center [489, 282] width 710 height 47
click at [565, 284] on span "Released" at bounding box center [558, 283] width 32 height 8
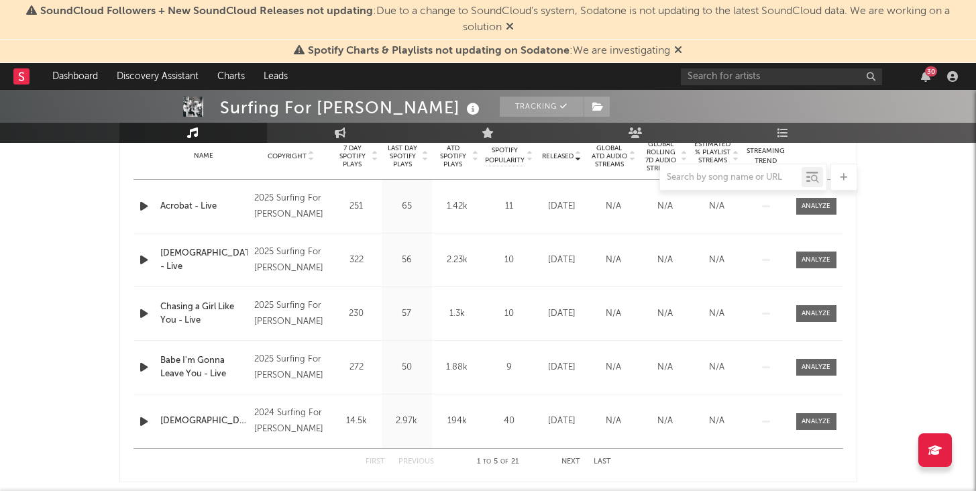
scroll to position [560, 0]
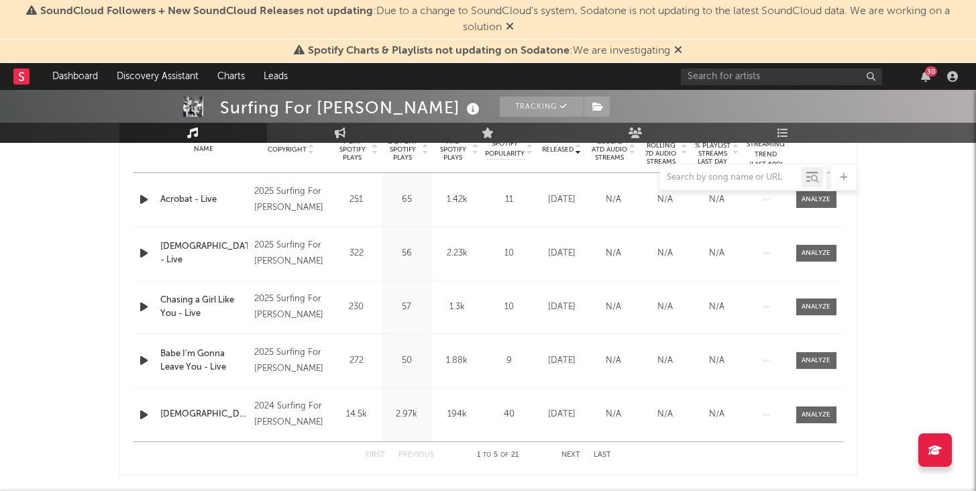
click at [419, 151] on span "Last Day Spotify Plays" at bounding box center [403, 150] width 36 height 24
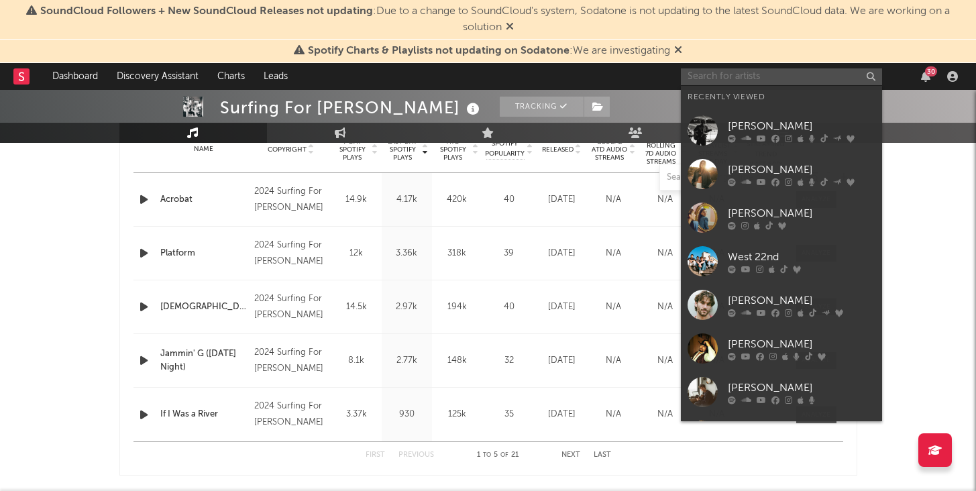
click at [753, 82] on input "text" at bounding box center [781, 76] width 201 height 17
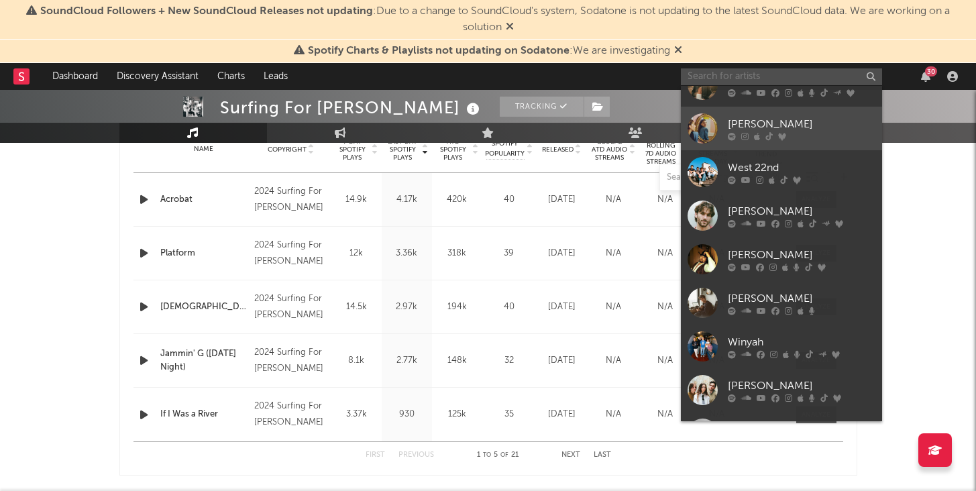
scroll to position [90, 0]
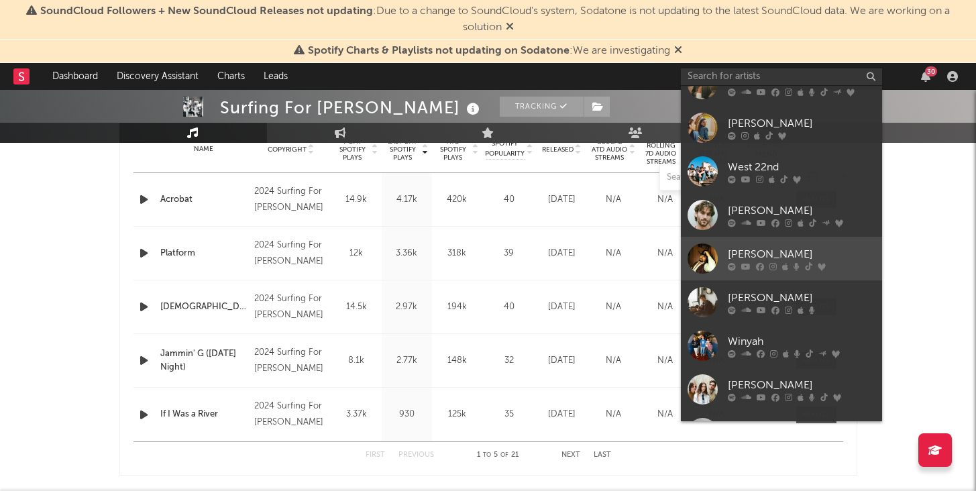
click at [746, 254] on div "[PERSON_NAME]" at bounding box center [802, 254] width 148 height 16
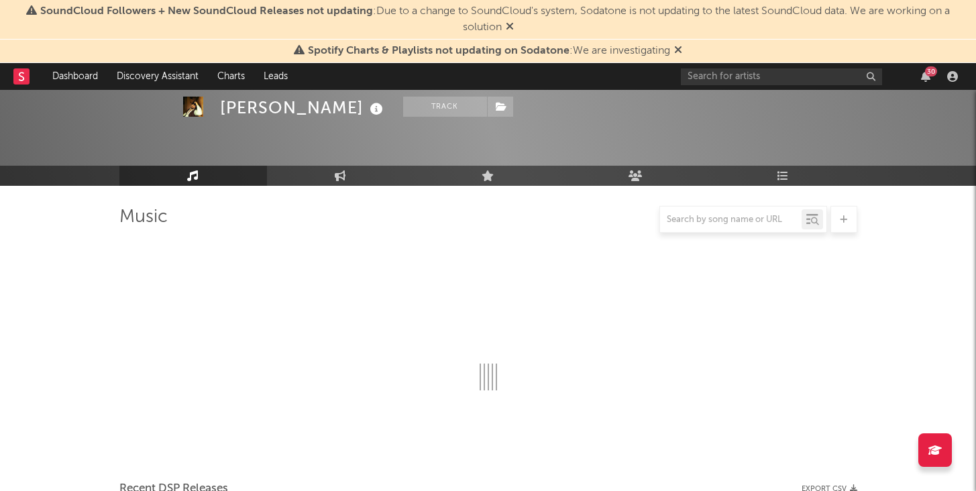
scroll to position [560, 0]
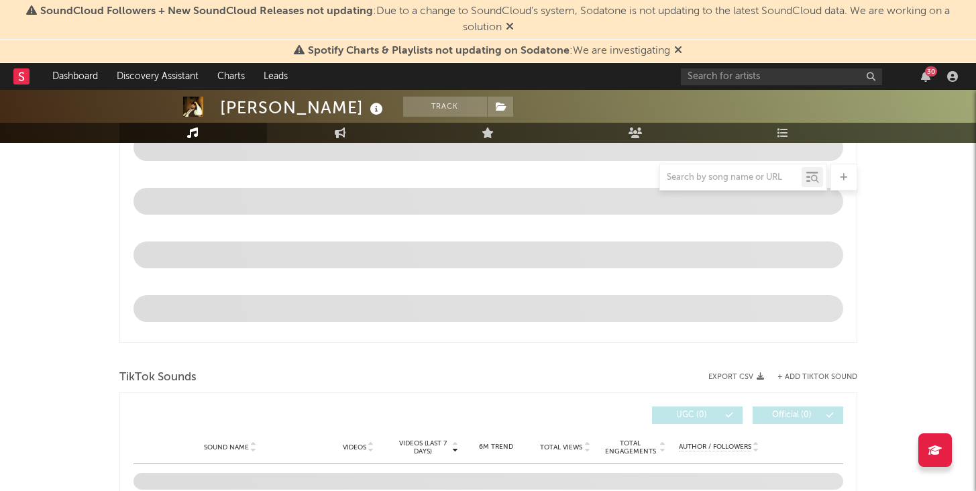
select select "6m"
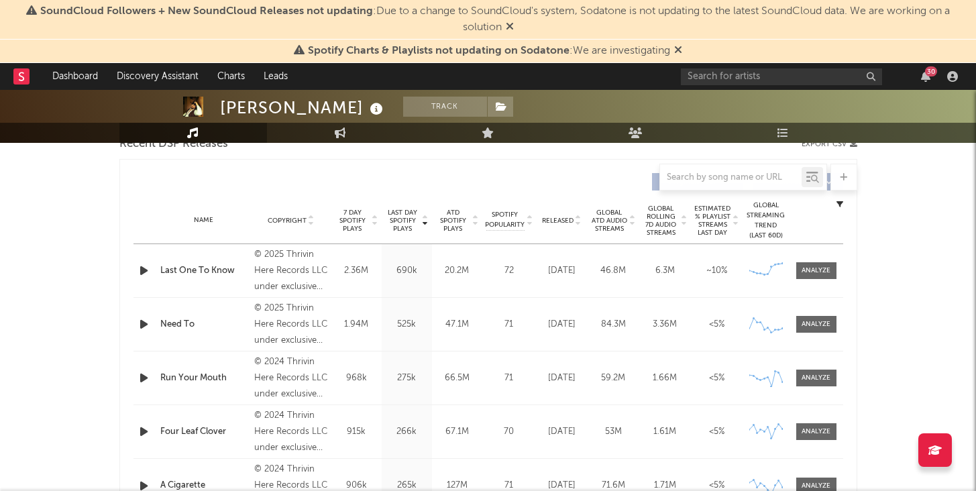
scroll to position [489, 0]
click at [809, 269] on div at bounding box center [816, 271] width 29 height 10
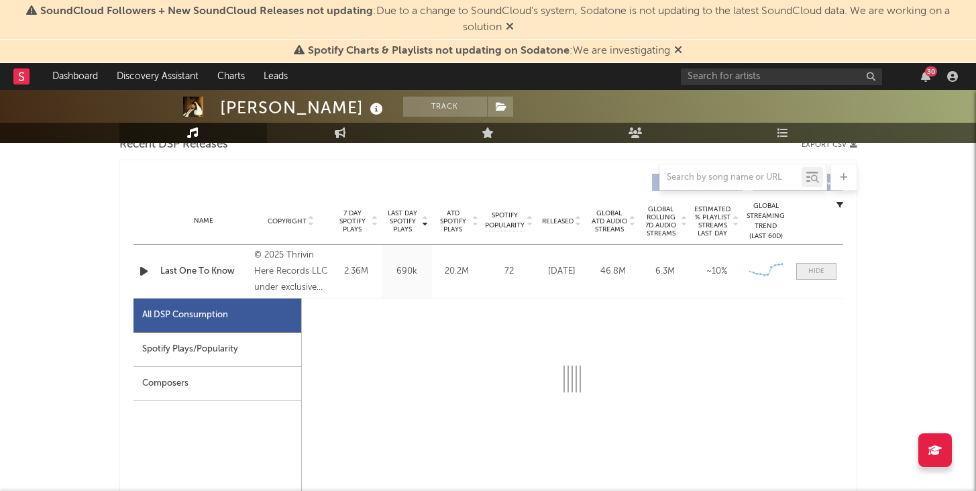
select select "1w"
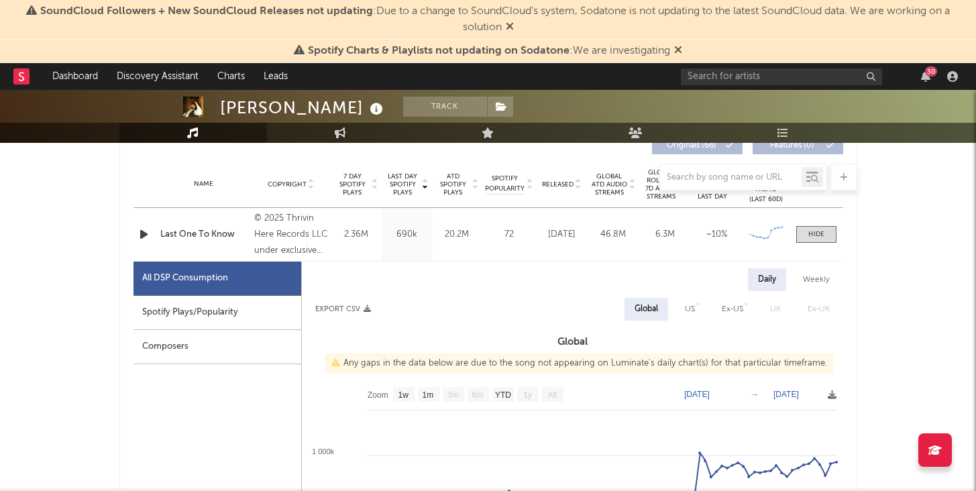
scroll to position [527, 0]
click at [834, 232] on span at bounding box center [817, 233] width 40 height 17
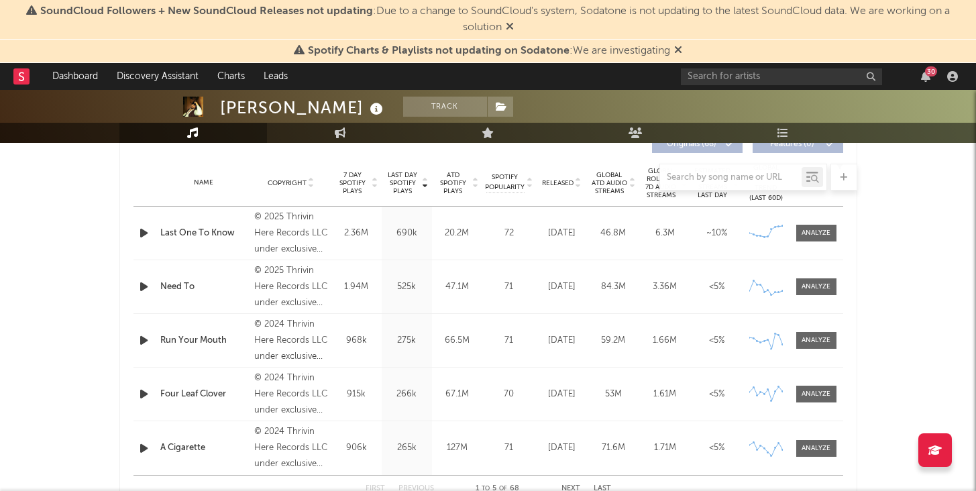
click at [357, 181] on div at bounding box center [488, 177] width 738 height 27
click at [346, 189] on div at bounding box center [488, 177] width 738 height 27
click at [358, 183] on div at bounding box center [488, 177] width 738 height 27
click at [362, 184] on div at bounding box center [488, 177] width 738 height 27
click at [356, 193] on span "7 Day Spotify Plays" at bounding box center [353, 183] width 36 height 24
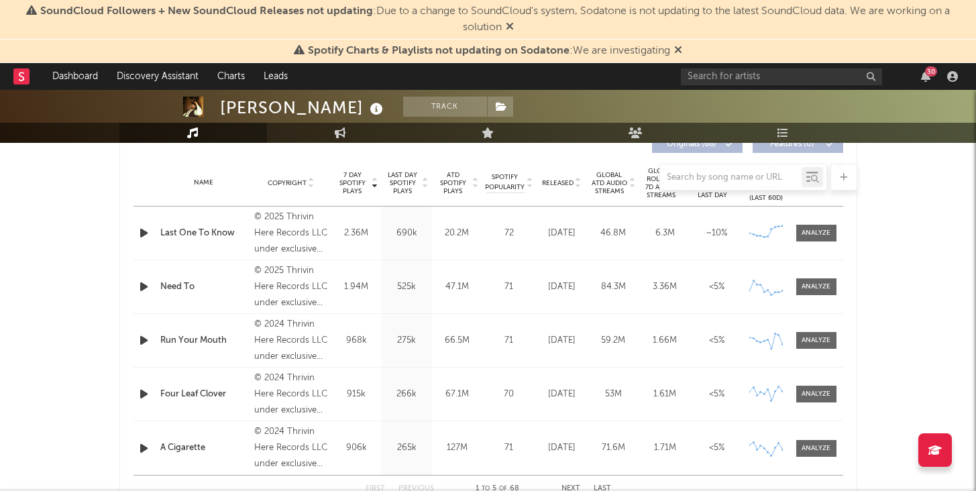
click at [356, 193] on span "7 Day Spotify Plays" at bounding box center [353, 183] width 36 height 24
click at [355, 193] on span "7 Day Spotify Plays" at bounding box center [353, 183] width 36 height 24
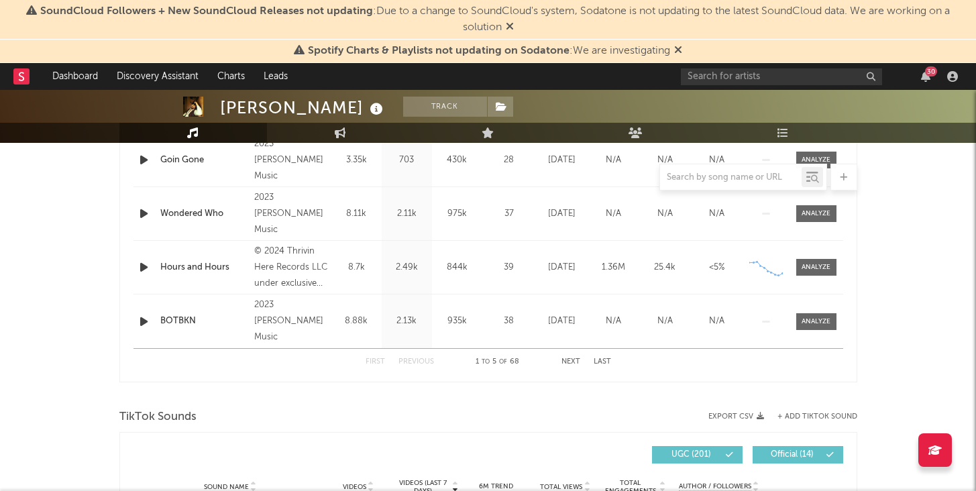
scroll to position [679, 0]
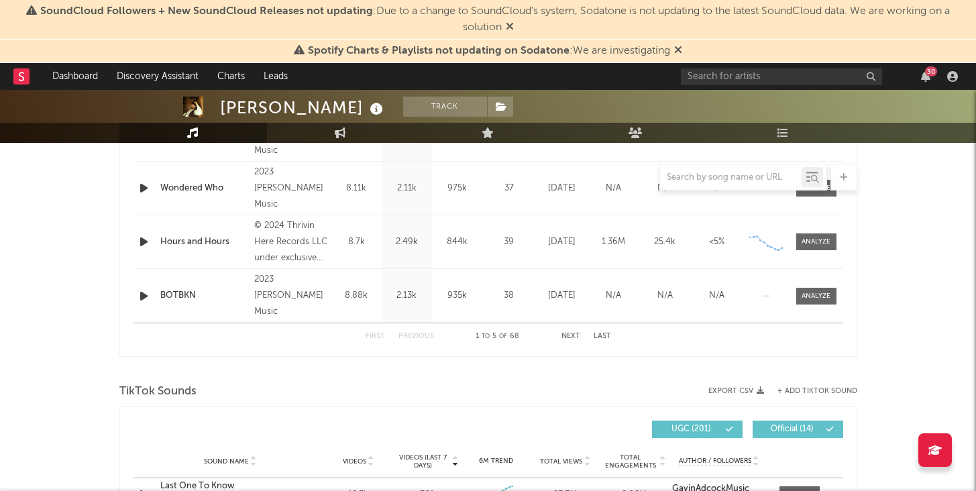
click at [570, 338] on button "Next" at bounding box center [571, 336] width 19 height 7
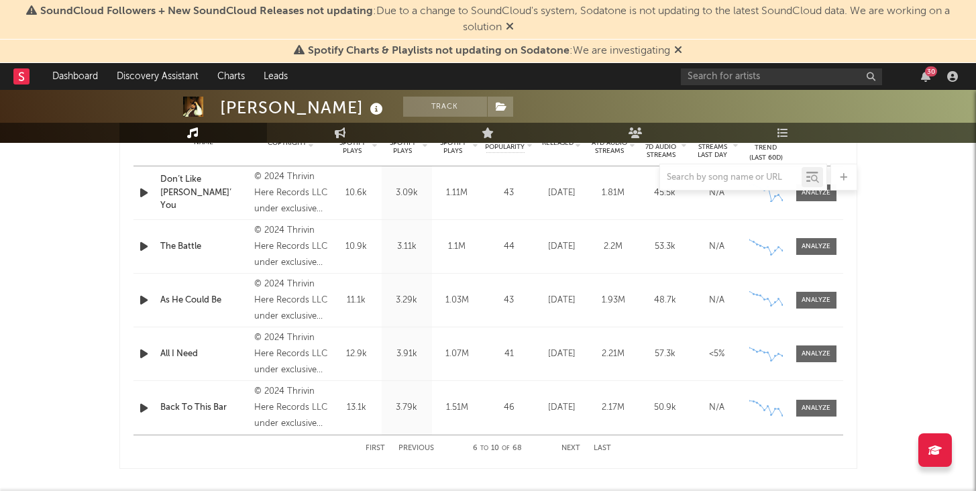
scroll to position [568, 0]
click at [570, 445] on button "Next" at bounding box center [571, 447] width 19 height 7
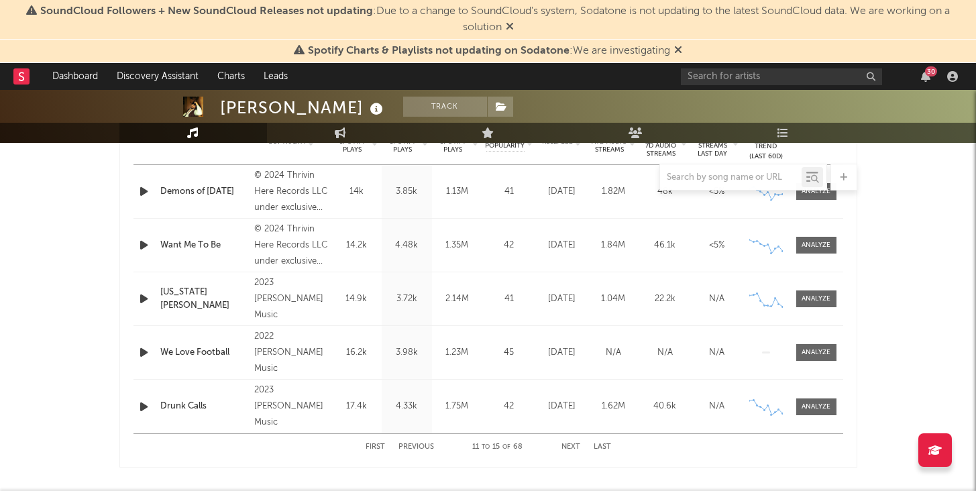
click at [570, 445] on button "Next" at bounding box center [571, 447] width 19 height 7
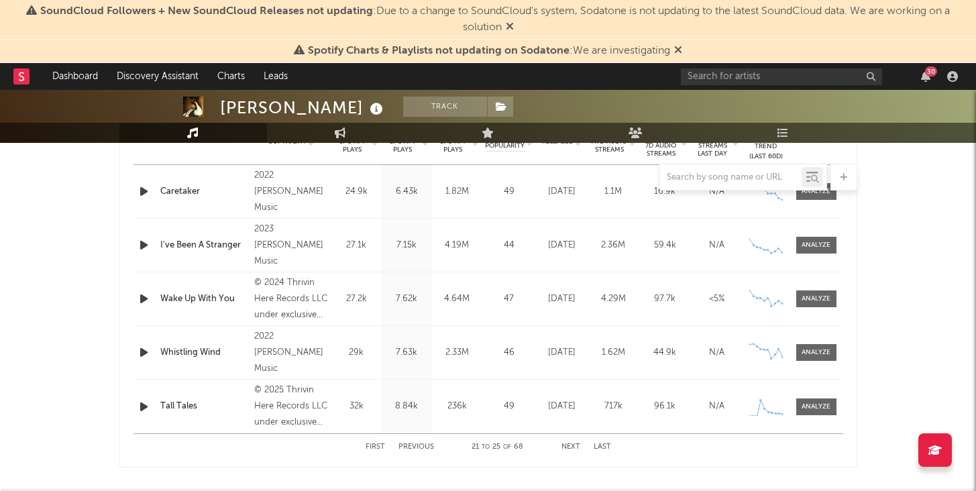
click at [570, 445] on button "Next" at bounding box center [571, 447] width 19 height 7
click at [570, 444] on button "Next" at bounding box center [571, 447] width 19 height 7
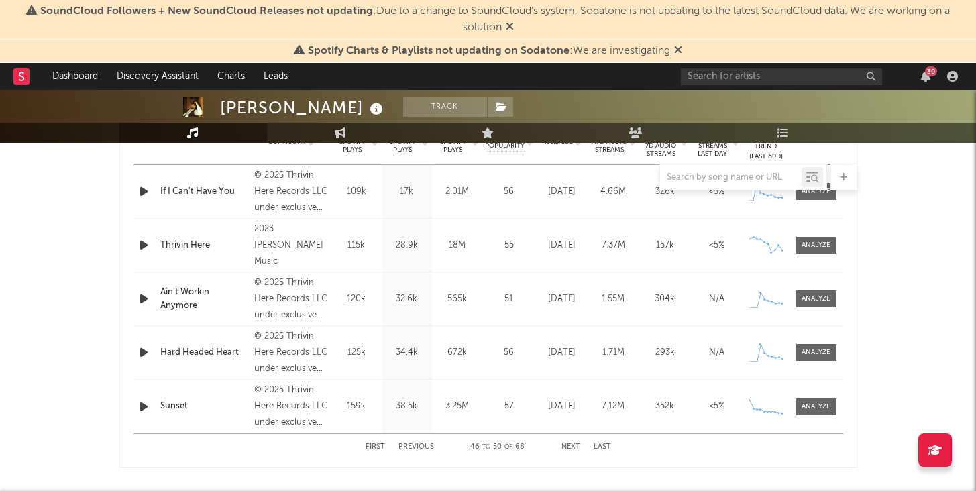
click at [570, 444] on button "Next" at bounding box center [571, 447] width 19 height 7
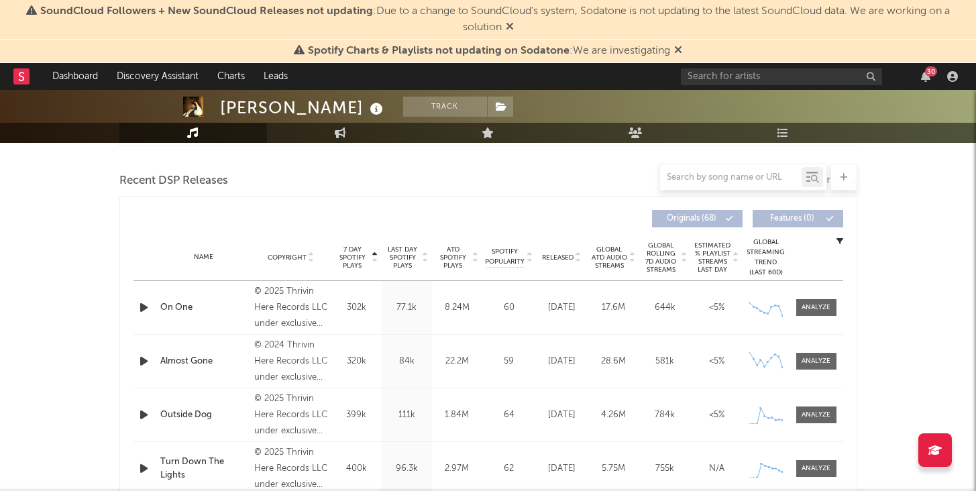
scroll to position [452, 0]
click at [356, 250] on span "7 Day Spotify Plays" at bounding box center [353, 258] width 36 height 24
click at [453, 262] on span "ATD Spotify Plays" at bounding box center [454, 258] width 36 height 24
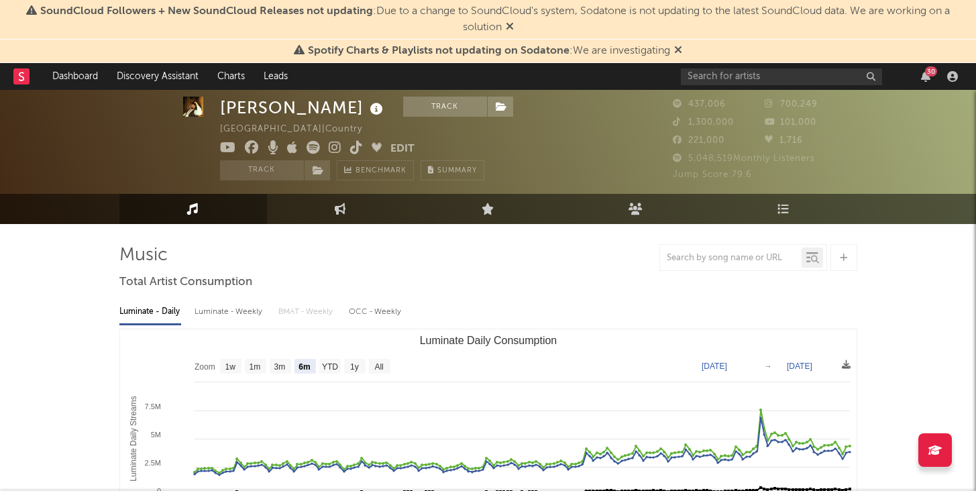
scroll to position [56, 0]
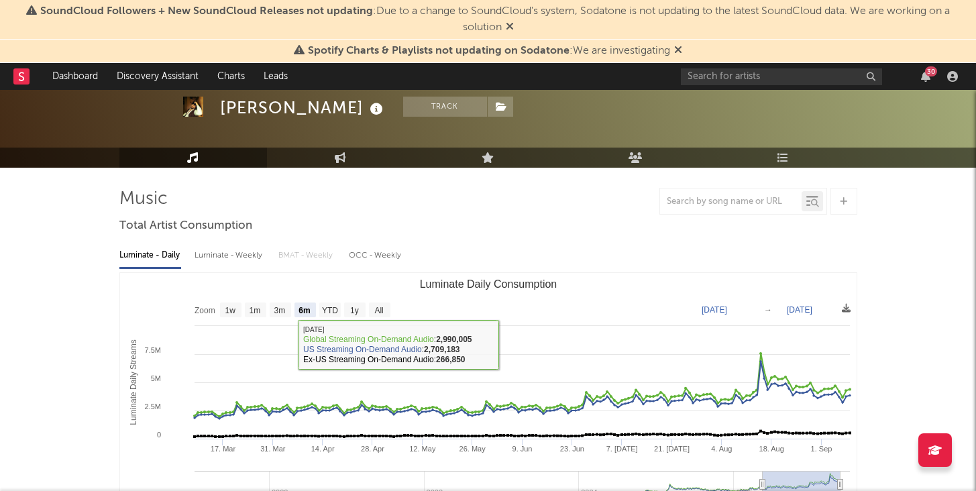
click at [240, 252] on div "Luminate - Weekly" at bounding box center [230, 255] width 70 height 23
select select "6m"
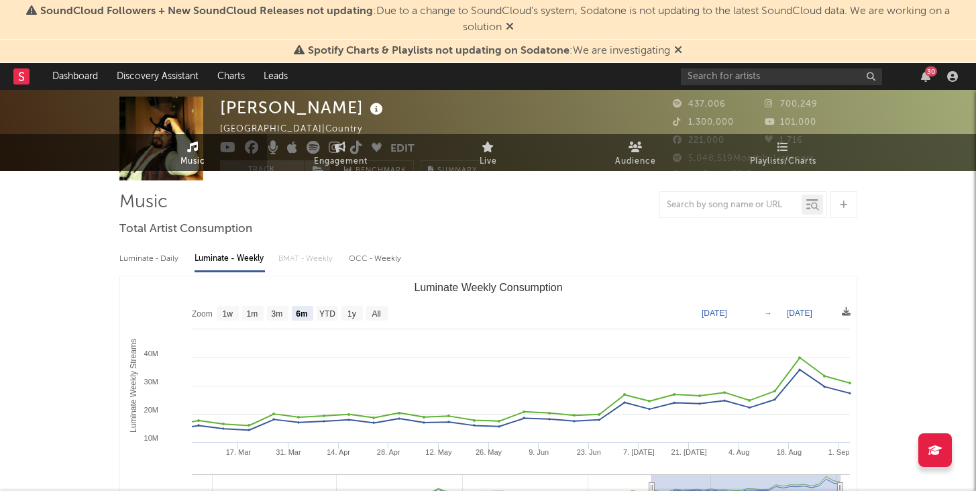
scroll to position [0, 0]
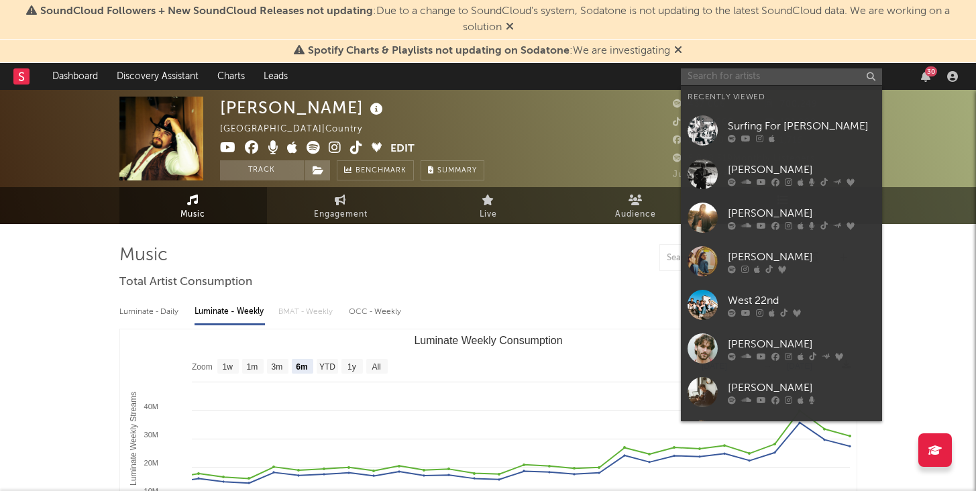
click at [776, 81] on input "text" at bounding box center [781, 76] width 201 height 17
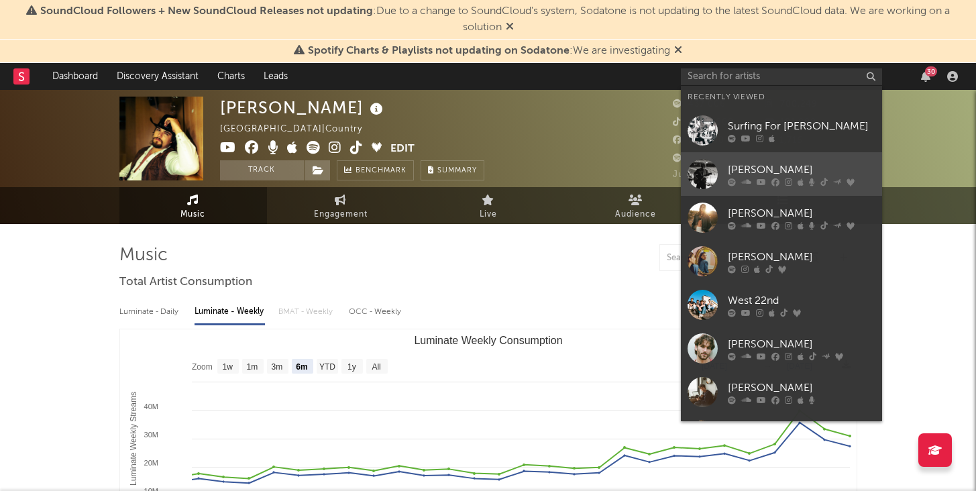
click at [783, 158] on link "[PERSON_NAME]" at bounding box center [781, 174] width 201 height 44
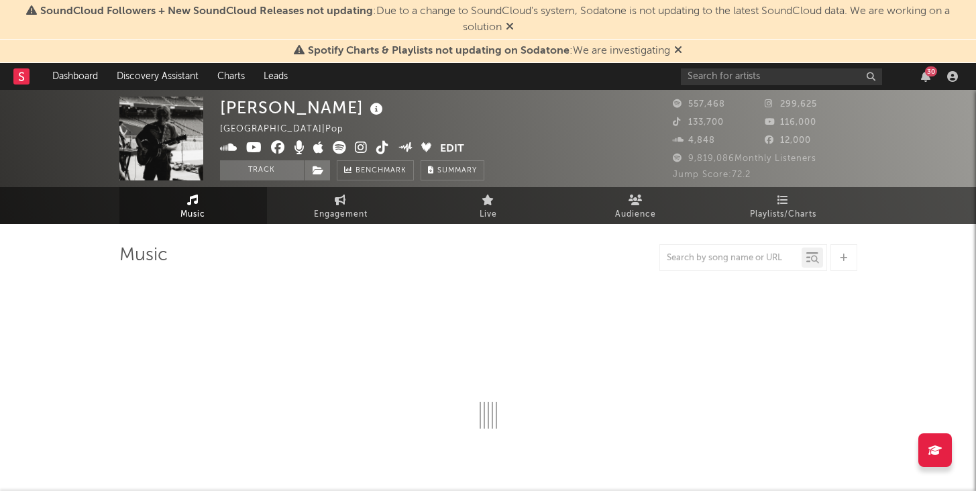
select select "6m"
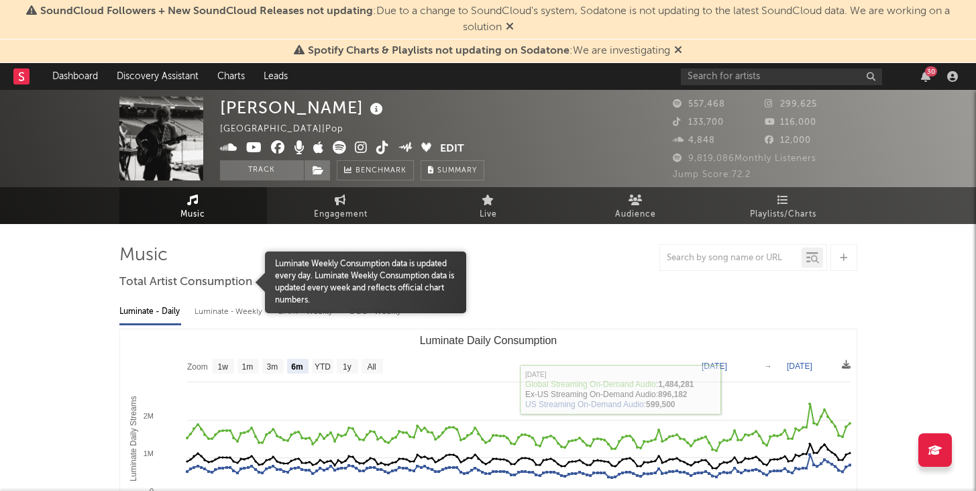
click at [238, 313] on div "Luminate - Weekly" at bounding box center [230, 312] width 70 height 23
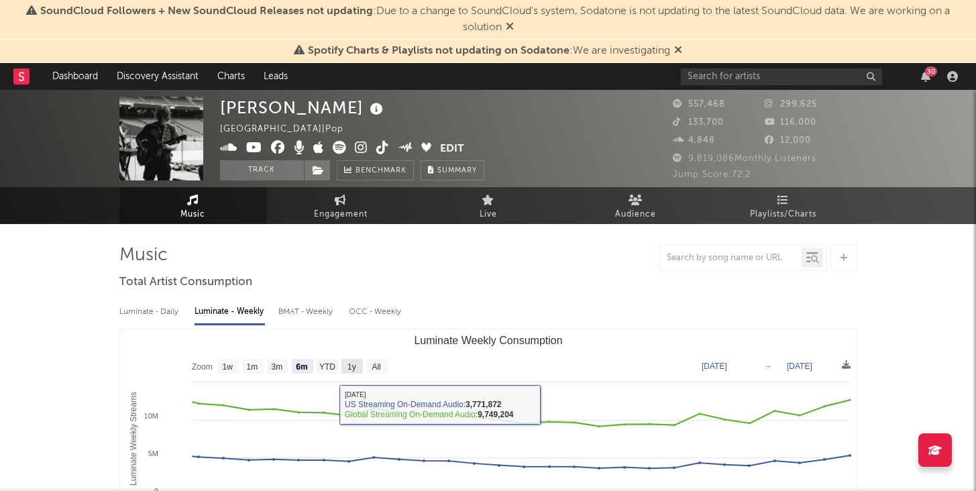
click at [357, 362] on rect "Luminate Weekly Consumption" at bounding box center [352, 366] width 21 height 15
select select "1y"
type input "[DATE]"
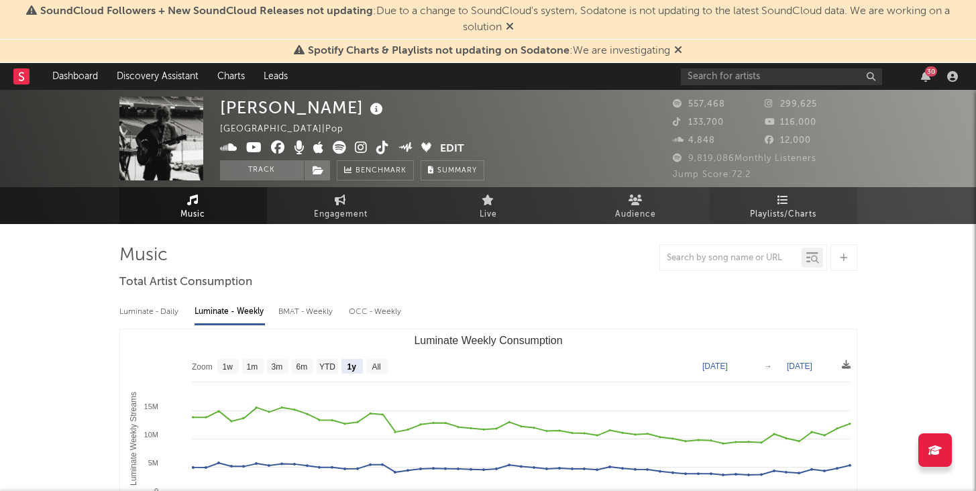
click at [748, 213] on link "Playlists/Charts" at bounding box center [784, 205] width 148 height 37
